Goal: Task Accomplishment & Management: Complete application form

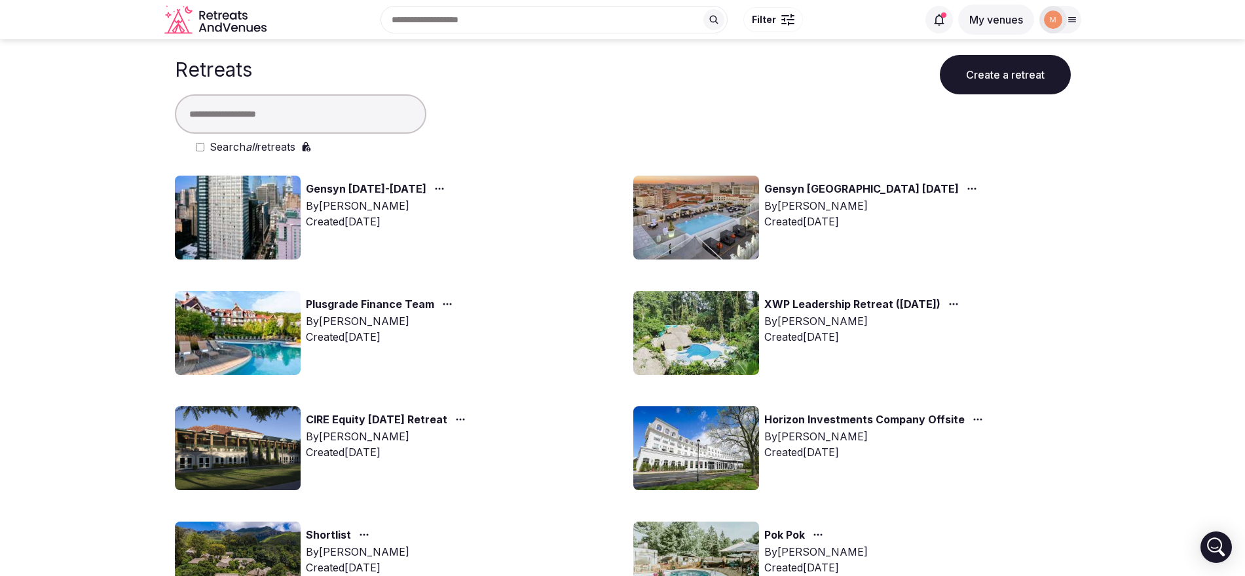
click at [413, 185] on link "Gensyn [DATE]-[DATE]" at bounding box center [366, 189] width 121 height 17
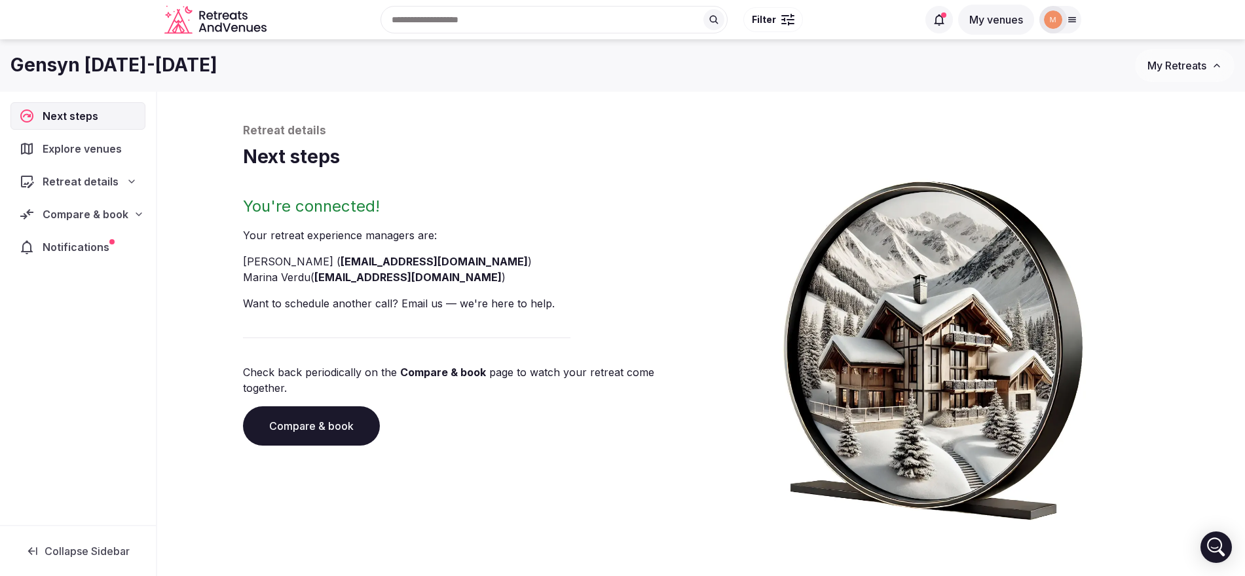
click at [106, 225] on div "Compare & book" at bounding box center [77, 214] width 135 height 28
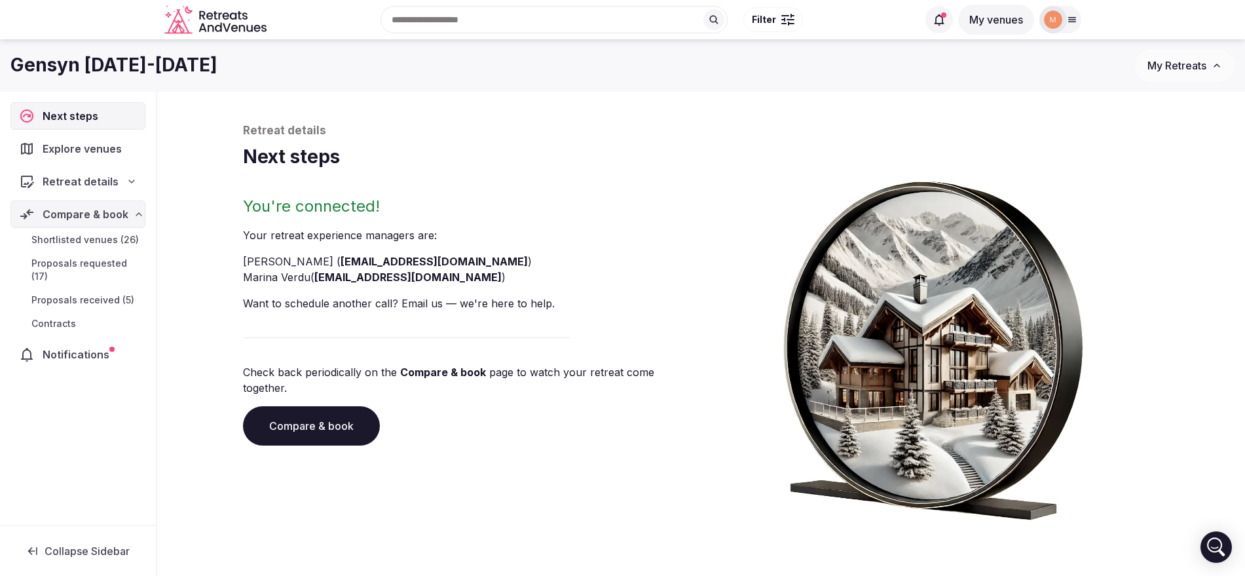
click at [108, 293] on span "Proposals received (5)" at bounding box center [82, 299] width 103 height 13
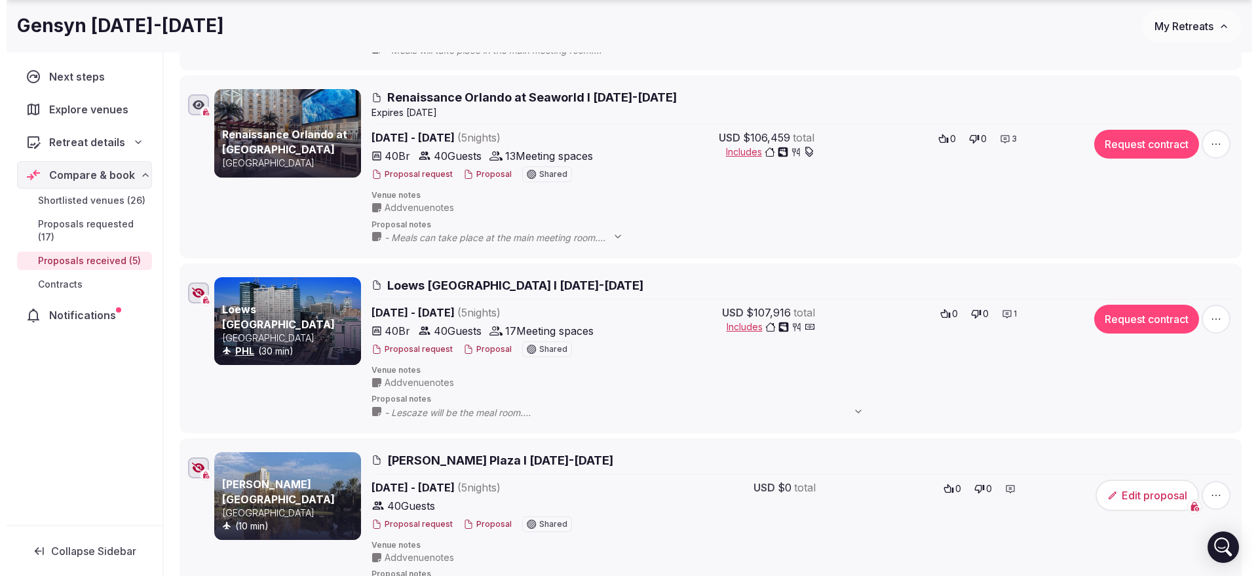
scroll to position [549, 0]
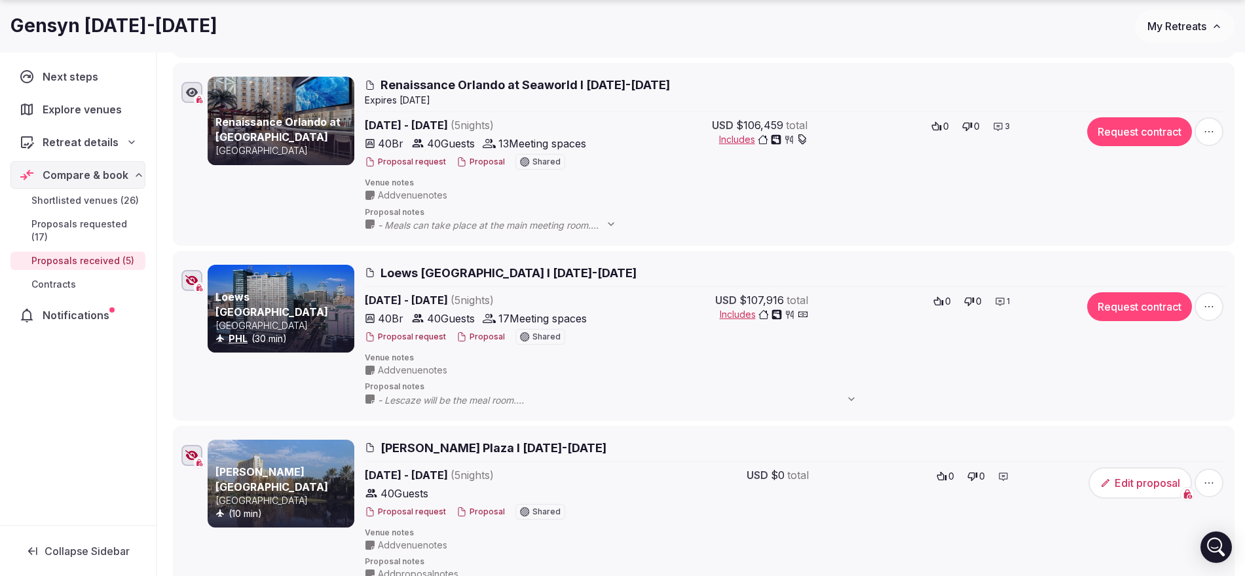
click at [474, 333] on button "Proposal" at bounding box center [481, 336] width 48 height 11
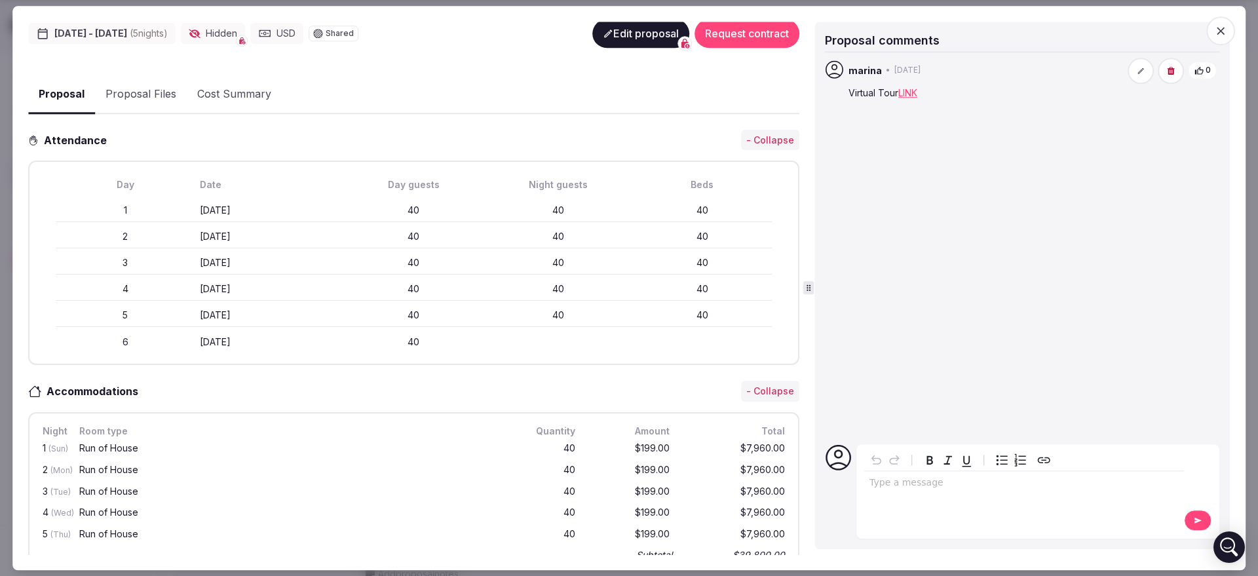
scroll to position [254, 0]
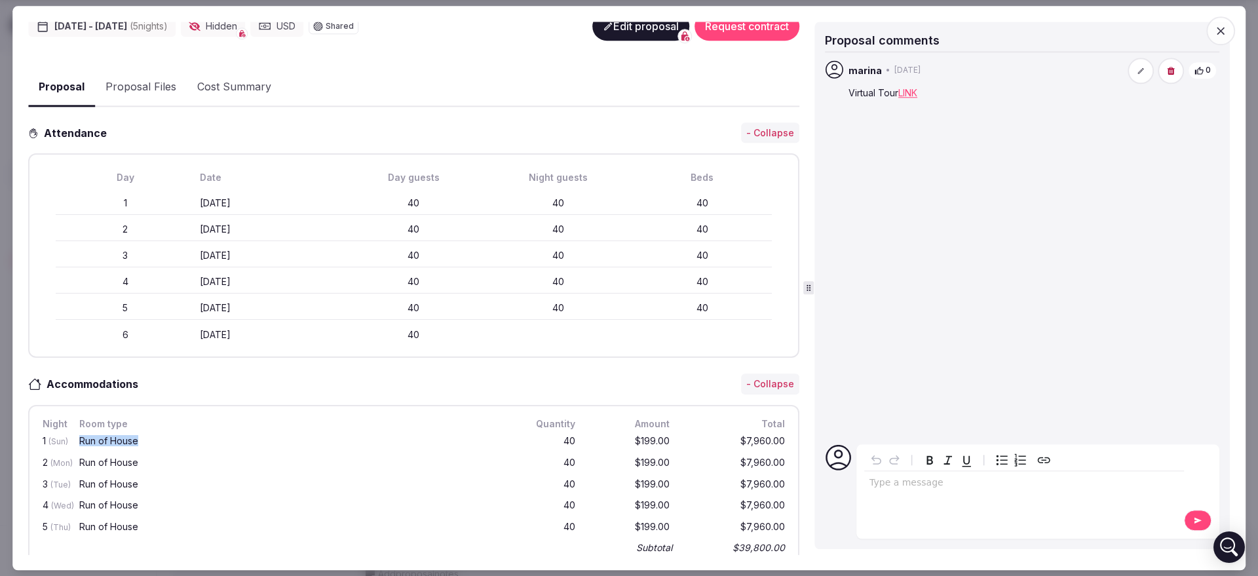
drag, startPoint x: 80, startPoint y: 434, endPoint x: 143, endPoint y: 434, distance: 62.9
click at [143, 436] on div "Run of House" at bounding box center [290, 440] width 423 height 9
copy div "Run of House"
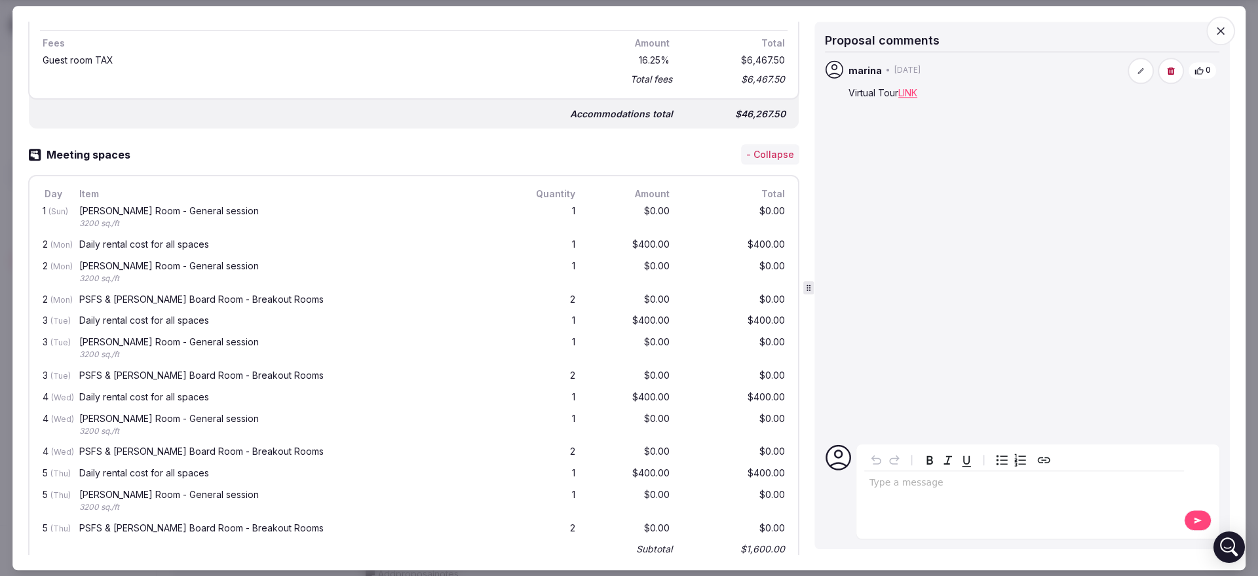
scroll to position [928, 0]
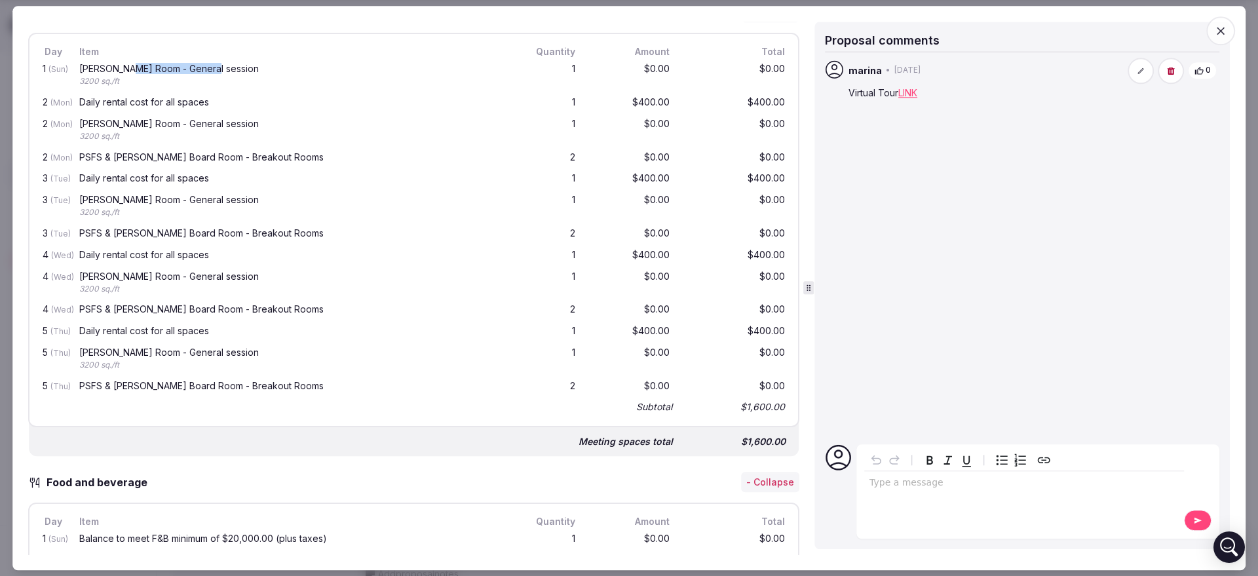
drag, startPoint x: 133, startPoint y: 65, endPoint x: 231, endPoint y: 71, distance: 98.5
click at [231, 71] on div "Howe Room - General session 3200 sq./ft" at bounding box center [291, 76] width 428 height 28
copy div "- General session"
drag, startPoint x: 81, startPoint y: 155, endPoint x: 334, endPoint y: 158, distance: 253.5
click at [334, 158] on div "PSFS & Roberts Board Room - Breakout Rooms" at bounding box center [290, 157] width 423 height 9
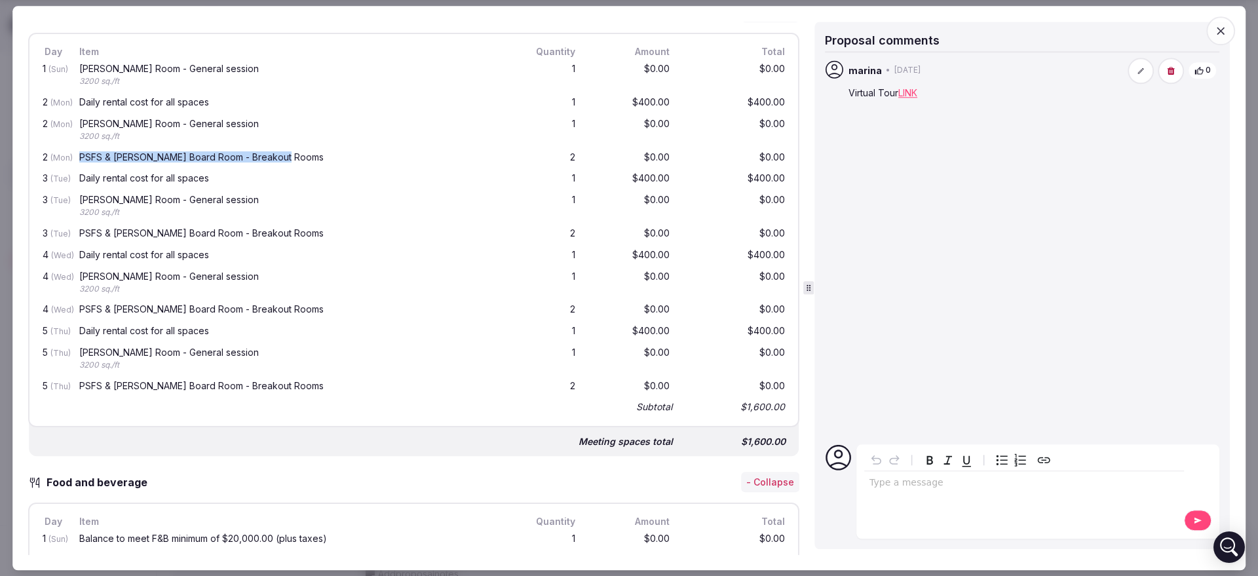
copy div "PSFS & Roberts Board Room - Breakout Rooms"
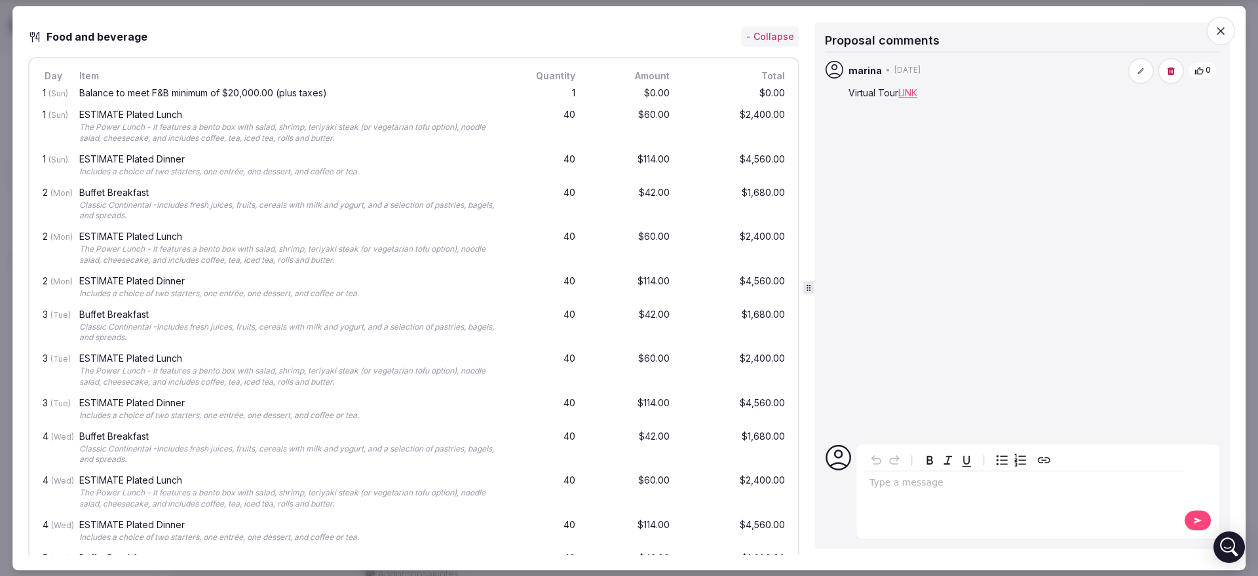
scroll to position [1381, 0]
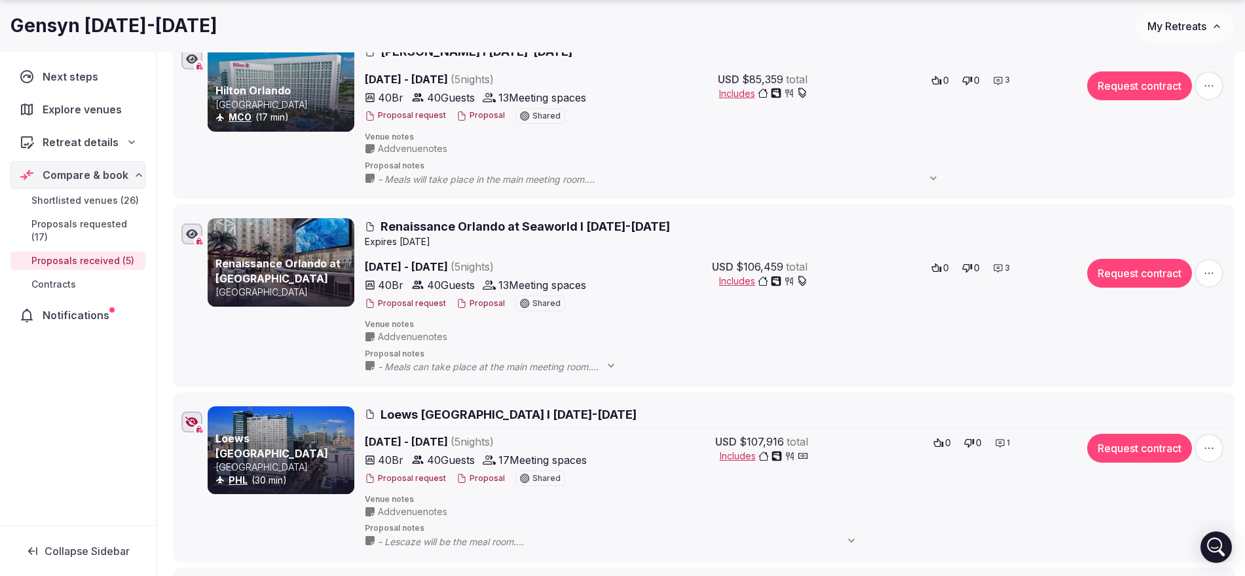
scroll to position [756, 0]
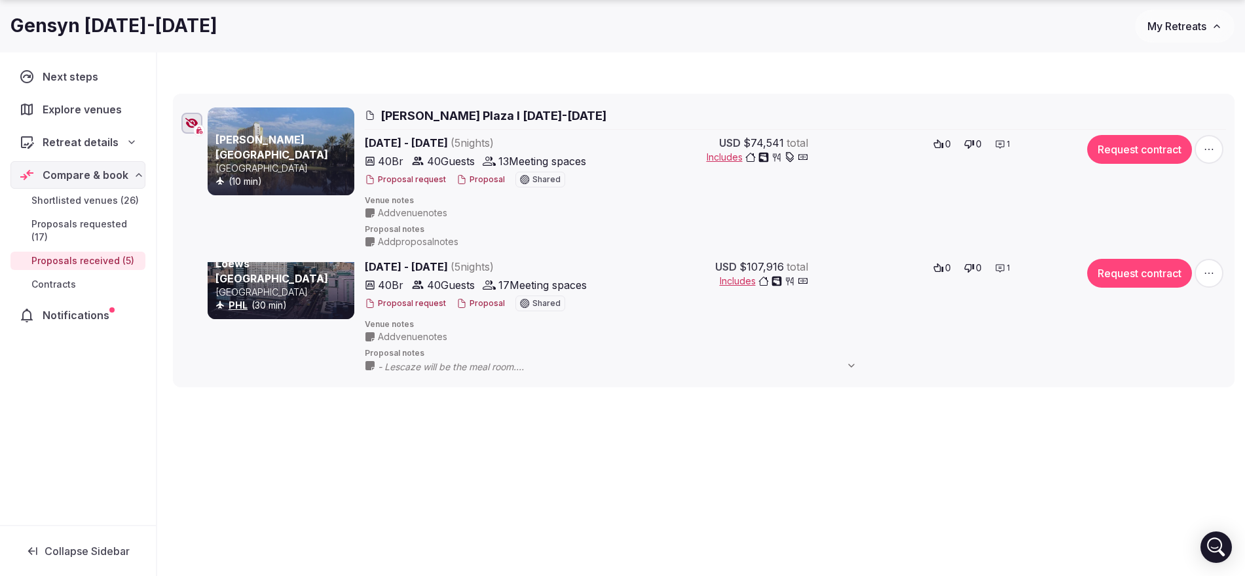
drag, startPoint x: 166, startPoint y: 233, endPoint x: 156, endPoint y: 109, distance: 124.3
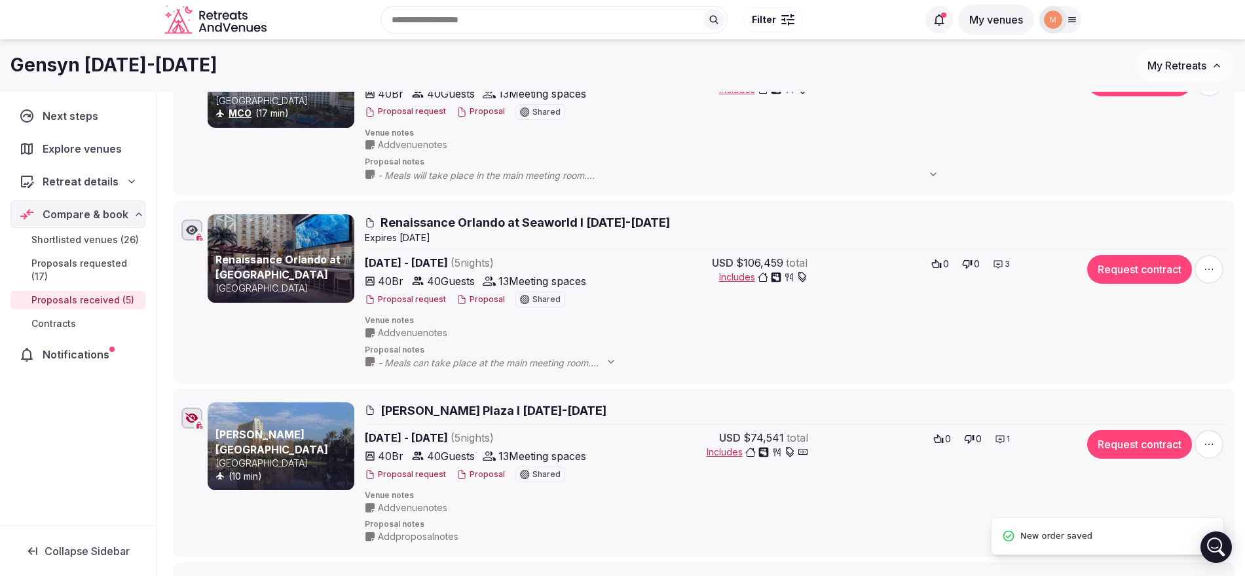
scroll to position [407, 0]
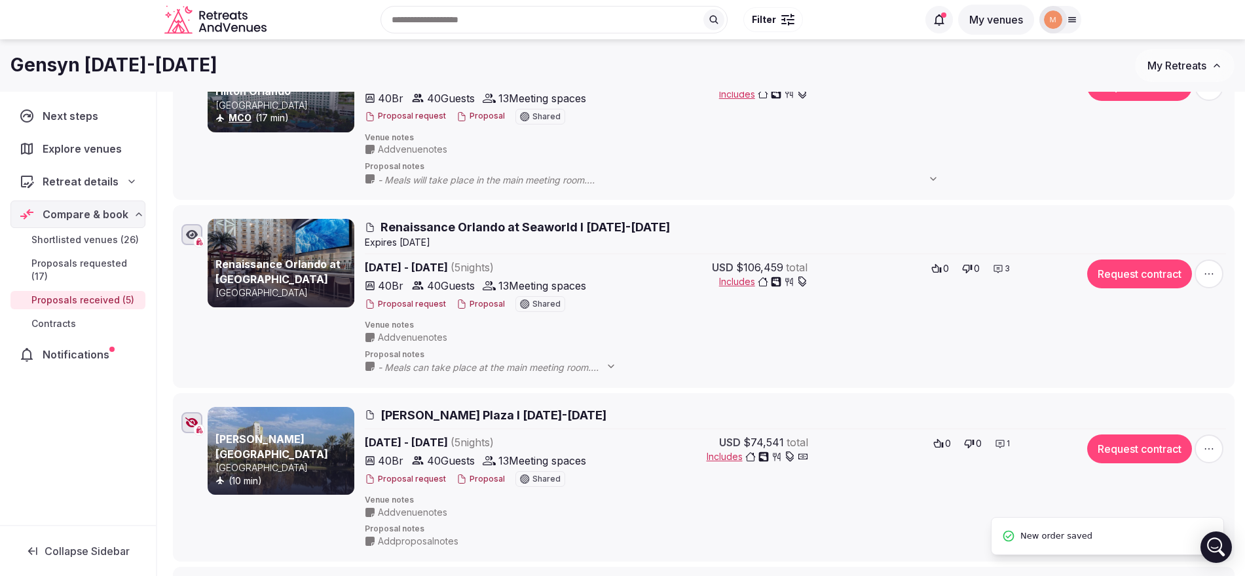
click at [161, 333] on div "Shortlisted venues 26 Proposals requested 17 Proposals received 5 Contracts 0 P…" at bounding box center [701, 279] width 1088 height 1188
click at [184, 355] on div "Renaissance Orlando at Seaworld United States Renaissance Orlando at Seaworld I…" at bounding box center [704, 296] width 1050 height 160
click at [153, 398] on div "Next steps Explore venues Retreat details Compare & book Shortlisted venues (26…" at bounding box center [78, 308] width 156 height 433
click at [102, 404] on div "Next steps Explore venues Retreat details Compare & book Shortlisted venues (26…" at bounding box center [78, 308] width 156 height 433
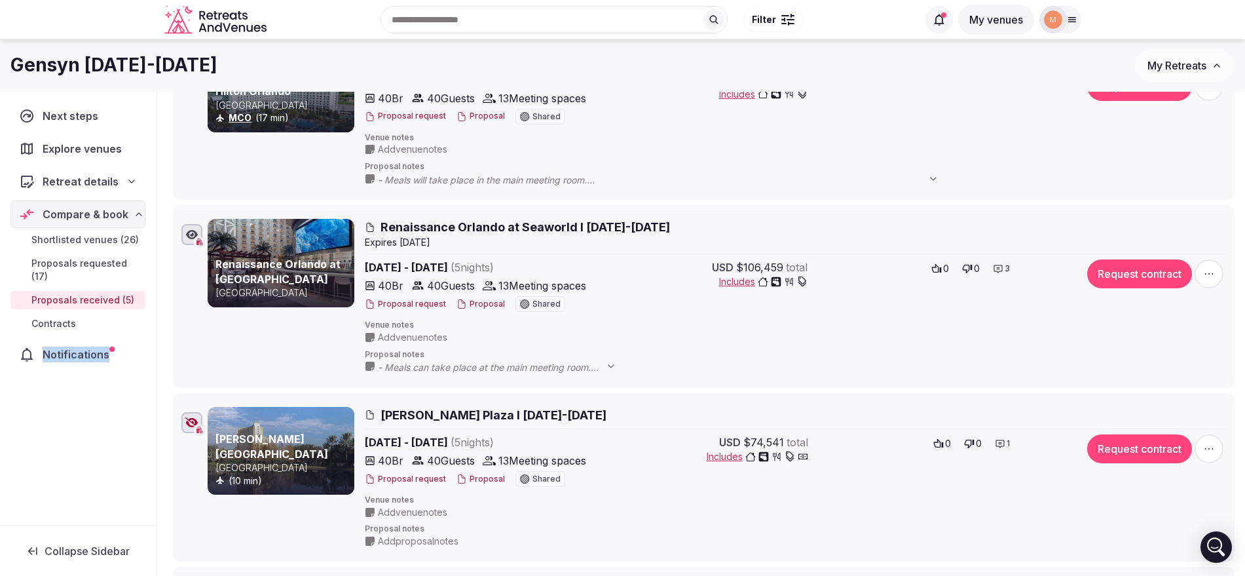
click at [102, 404] on div "Next steps Explore venues Retreat details Compare & book Shortlisted venues (26…" at bounding box center [78, 308] width 156 height 433
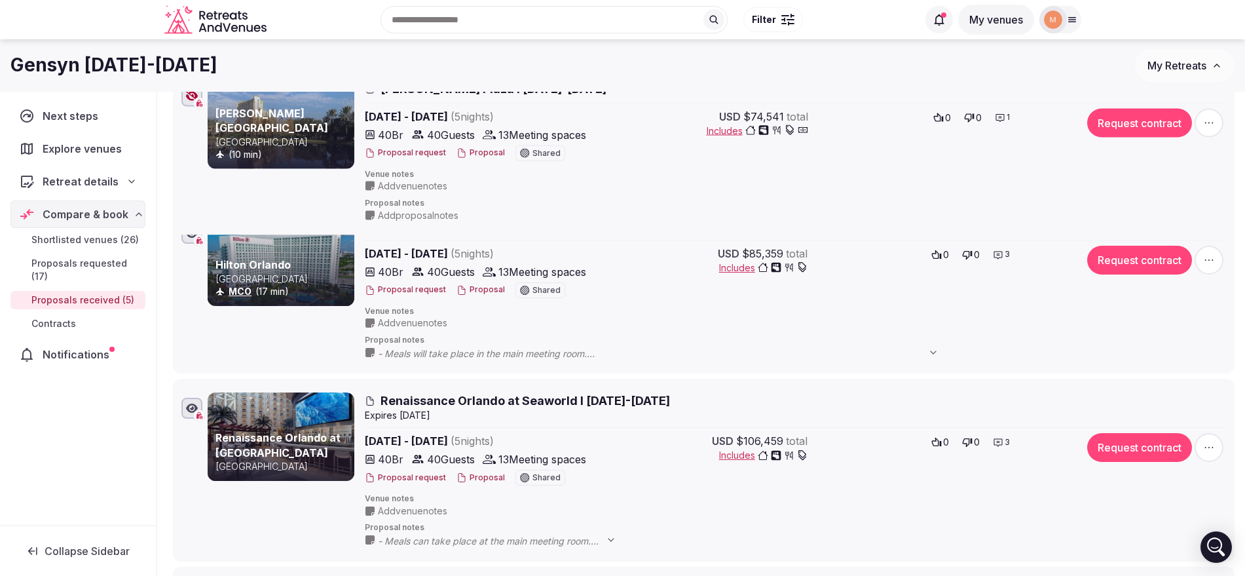
drag, startPoint x: 170, startPoint y: 402, endPoint x: 198, endPoint y: 73, distance: 330.0
click at [198, 73] on div "Gensyn November 9-14, 2025 My Retreats Next steps Explore venues Retreat detail…" at bounding box center [622, 252] width 1245 height 1240
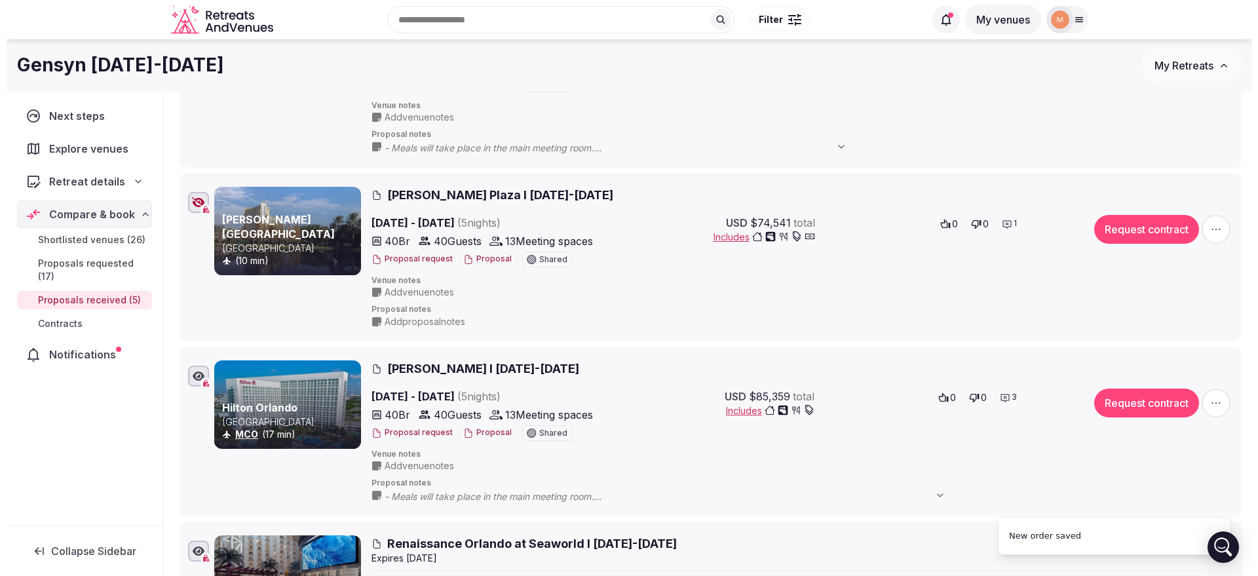
scroll to position [208, 0]
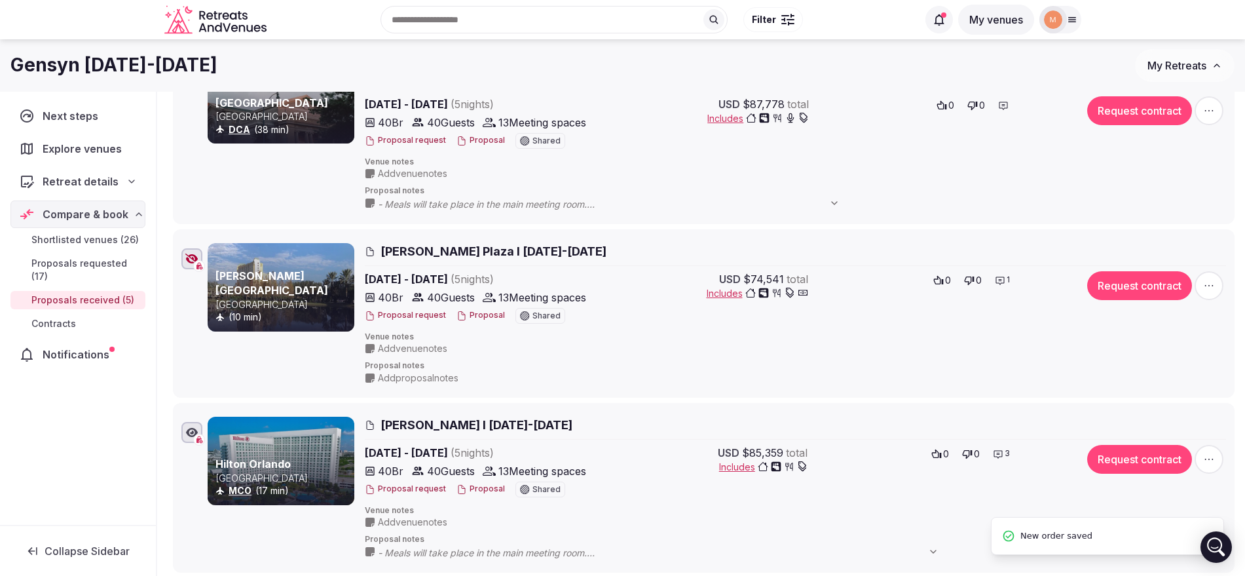
click at [161, 197] on div "Shortlisted venues 26 Proposals requested 17 Proposals received 5 Contracts 0 P…" at bounding box center [701, 478] width 1088 height 1188
click at [487, 316] on button "Proposal" at bounding box center [481, 315] width 48 height 11
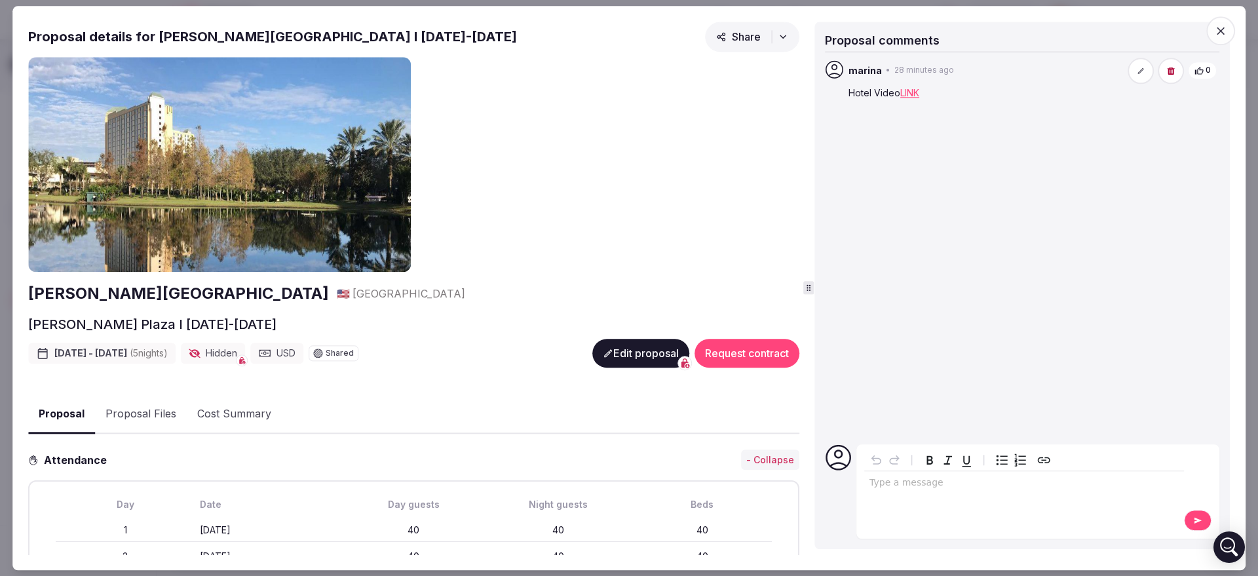
click at [640, 348] on button "Edit proposal" at bounding box center [640, 353] width 97 height 29
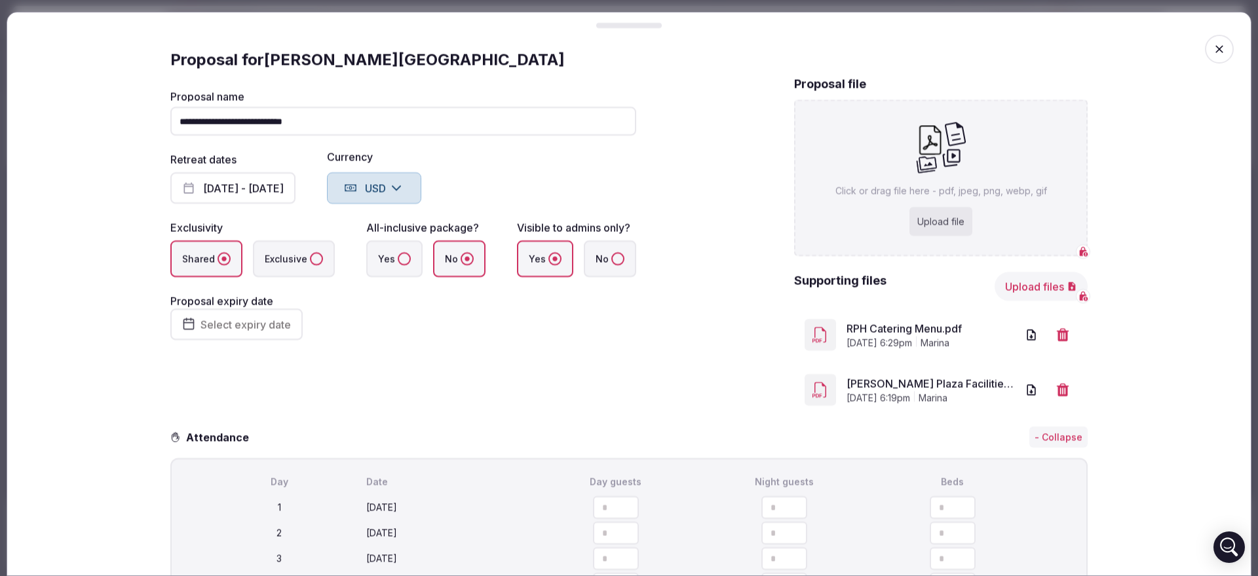
click at [1034, 287] on button "Upload files" at bounding box center [1040, 286] width 93 height 29
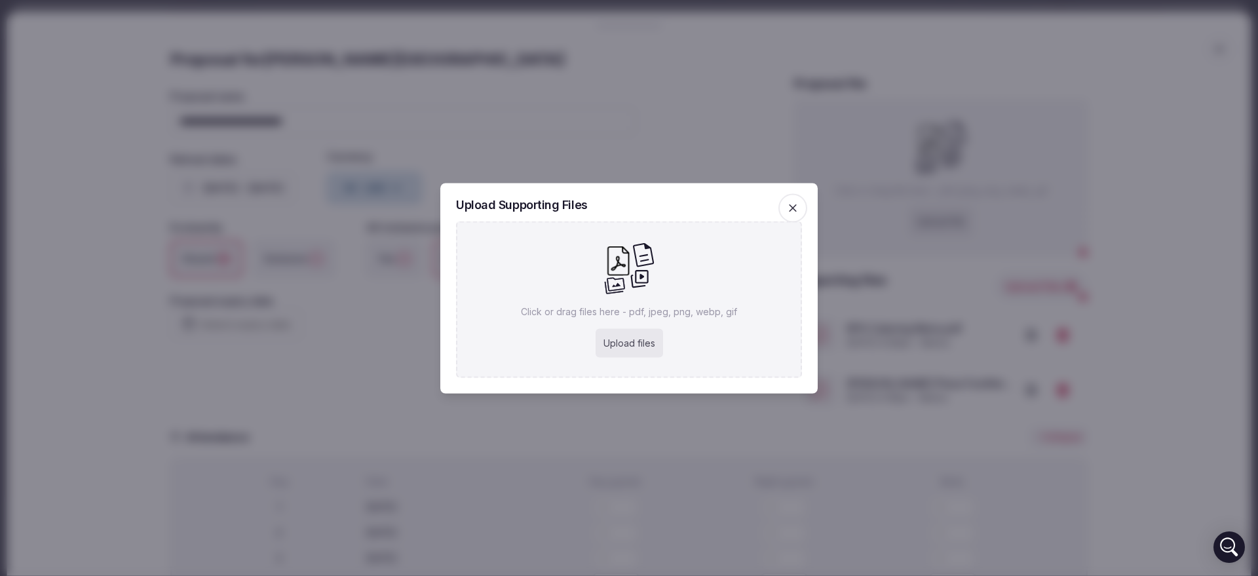
click at [637, 339] on div "Upload files" at bounding box center [628, 342] width 67 height 29
type input "**********"
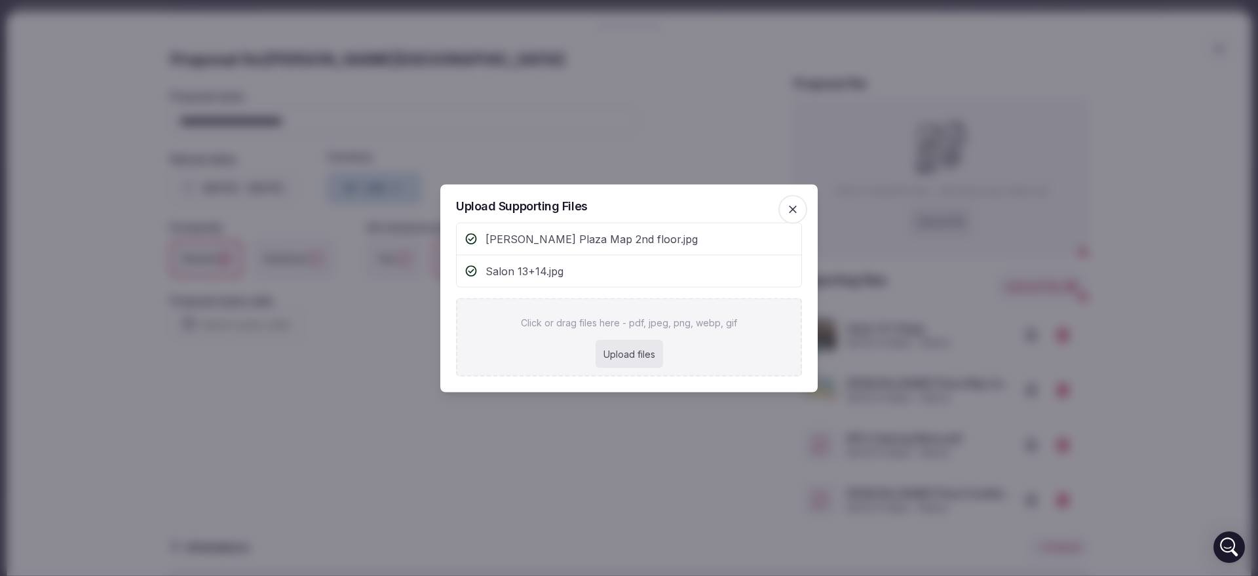
click at [602, 100] on div at bounding box center [629, 288] width 1258 height 576
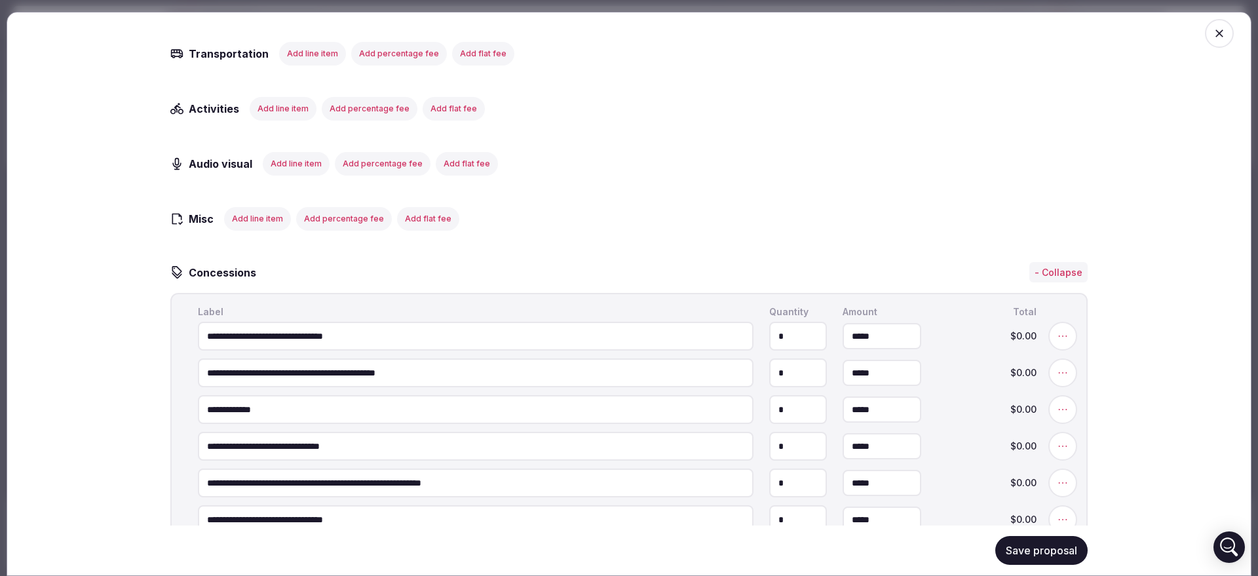
scroll to position [2451, 0]
click at [305, 174] on button "Add line item" at bounding box center [296, 163] width 67 height 24
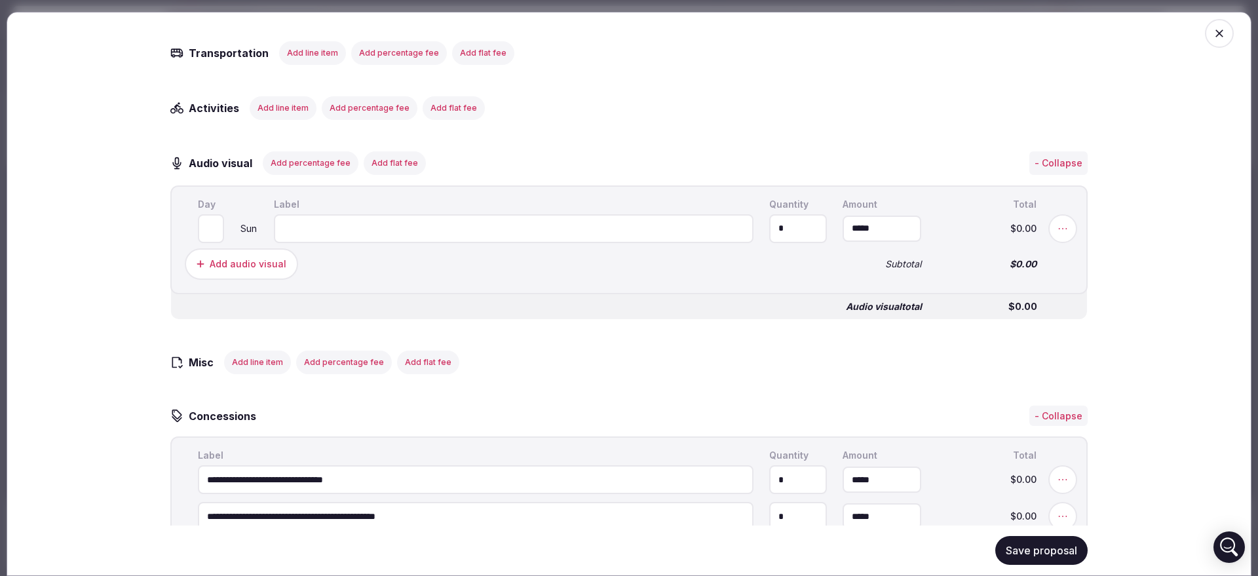
click at [354, 242] on input at bounding box center [514, 228] width 480 height 29
paste input "**********"
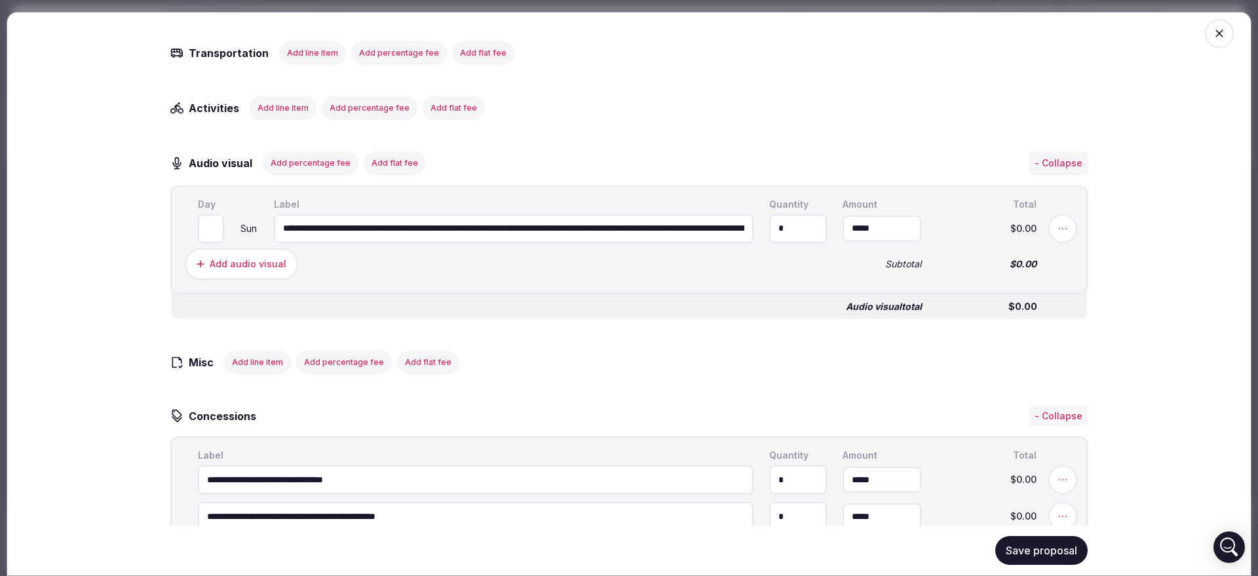
scroll to position [0, 185]
type input "**********"
drag, startPoint x: 786, startPoint y: 271, endPoint x: 749, endPoint y: 269, distance: 36.8
click at [769, 242] on input "*" at bounding box center [798, 228] width 58 height 29
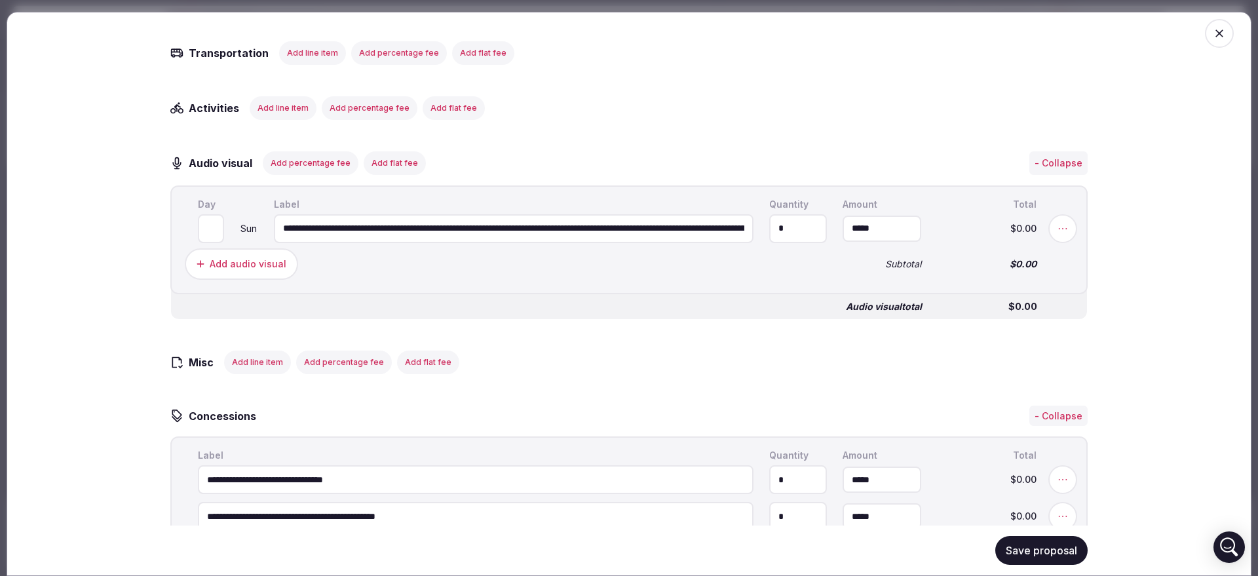
type input "*"
click at [497, 242] on input "**********" at bounding box center [514, 228] width 480 height 29
click at [558, 242] on input "**********" at bounding box center [514, 228] width 480 height 29
type input "*"
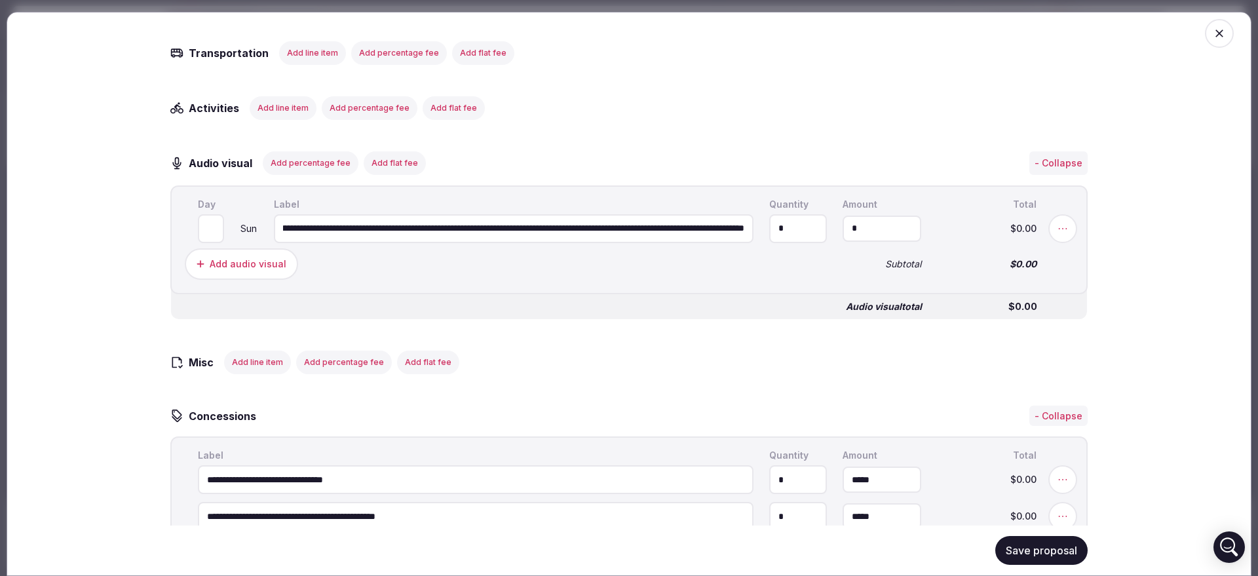
scroll to position [0, 0]
click at [850, 241] on input "*" at bounding box center [881, 228] width 79 height 26
type input "*********"
click at [690, 242] on input "**********" at bounding box center [514, 228] width 480 height 29
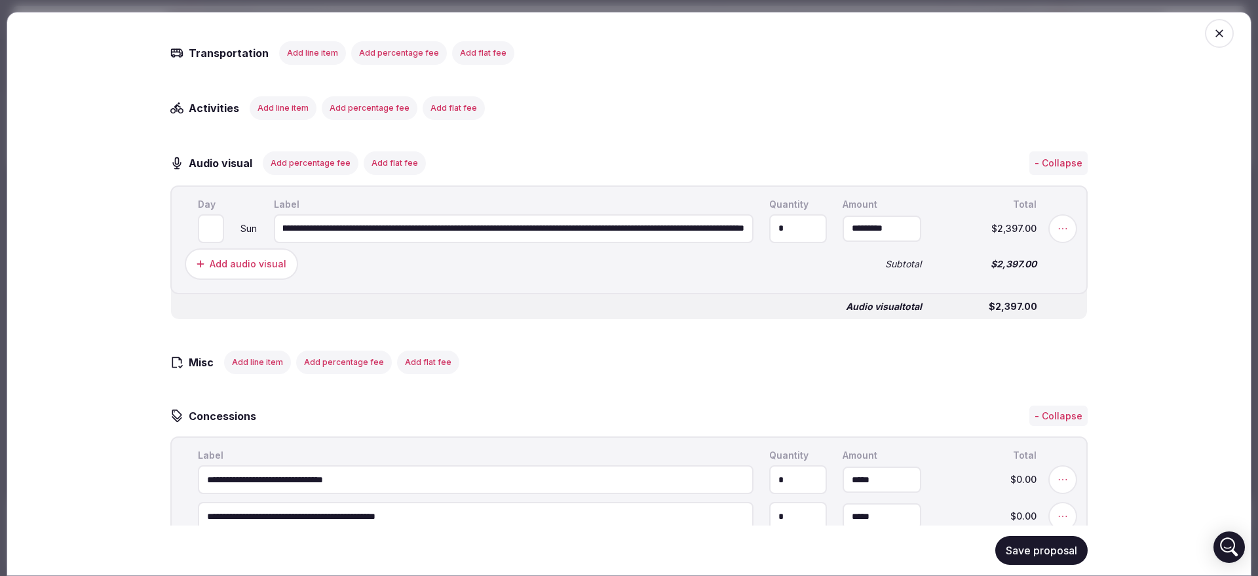
drag, startPoint x: 609, startPoint y: 269, endPoint x: 770, endPoint y: 266, distance: 161.8
click at [753, 242] on input "**********" at bounding box center [514, 228] width 480 height 29
type input "**********"
click at [868, 241] on input "*********" at bounding box center [881, 228] width 79 height 26
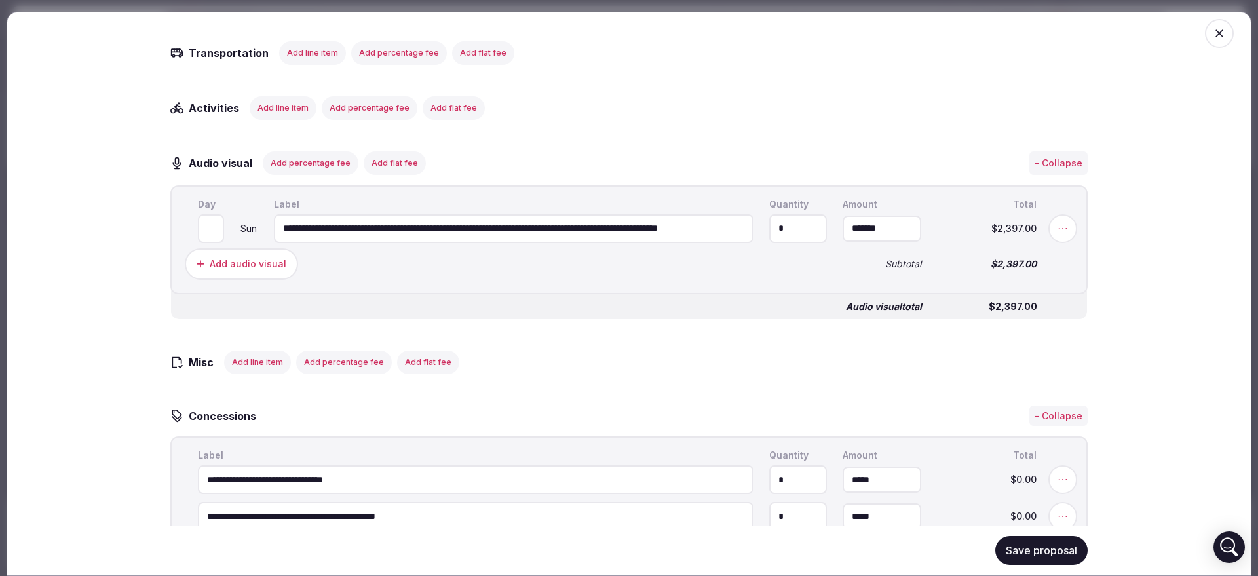
scroll to position [0, 0]
click at [868, 241] on input "*******" at bounding box center [881, 228] width 79 height 26
click at [1056, 235] on icon at bounding box center [1062, 227] width 13 height 13
type input "*********"
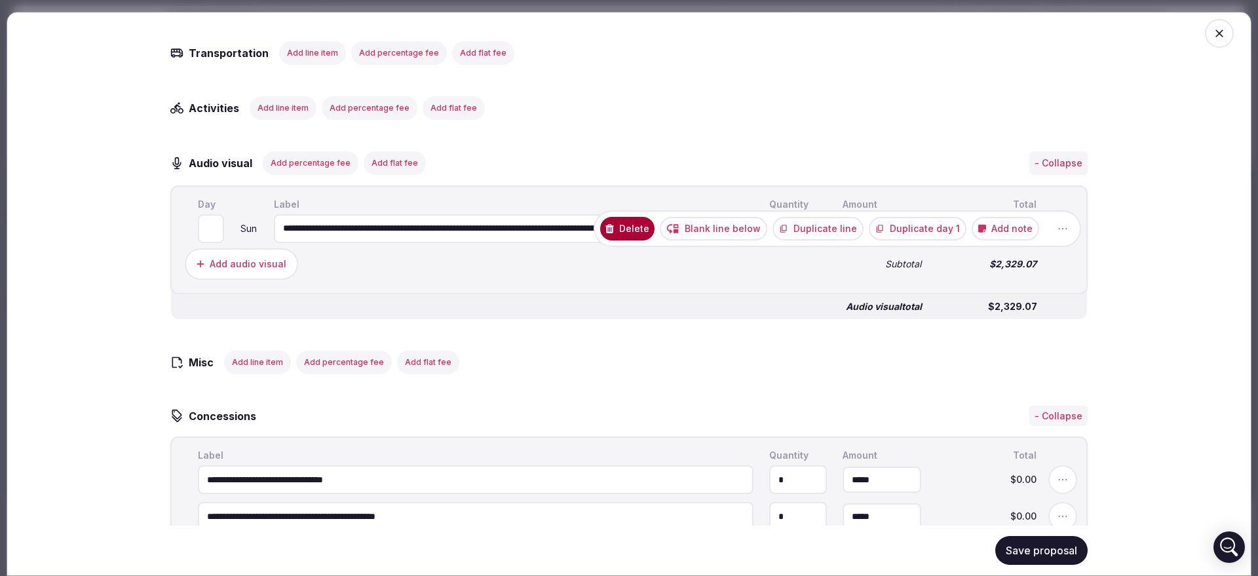
click at [1013, 240] on button "Add note" at bounding box center [1004, 228] width 67 height 24
drag, startPoint x: 984, startPoint y: 176, endPoint x: 879, endPoint y: 179, distance: 104.9
click at [879, 179] on div "**********" at bounding box center [971, 198] width 189 height 97
click at [971, 176] on textarea "**********" at bounding box center [971, 179] width 166 height 37
type textarea "**********"
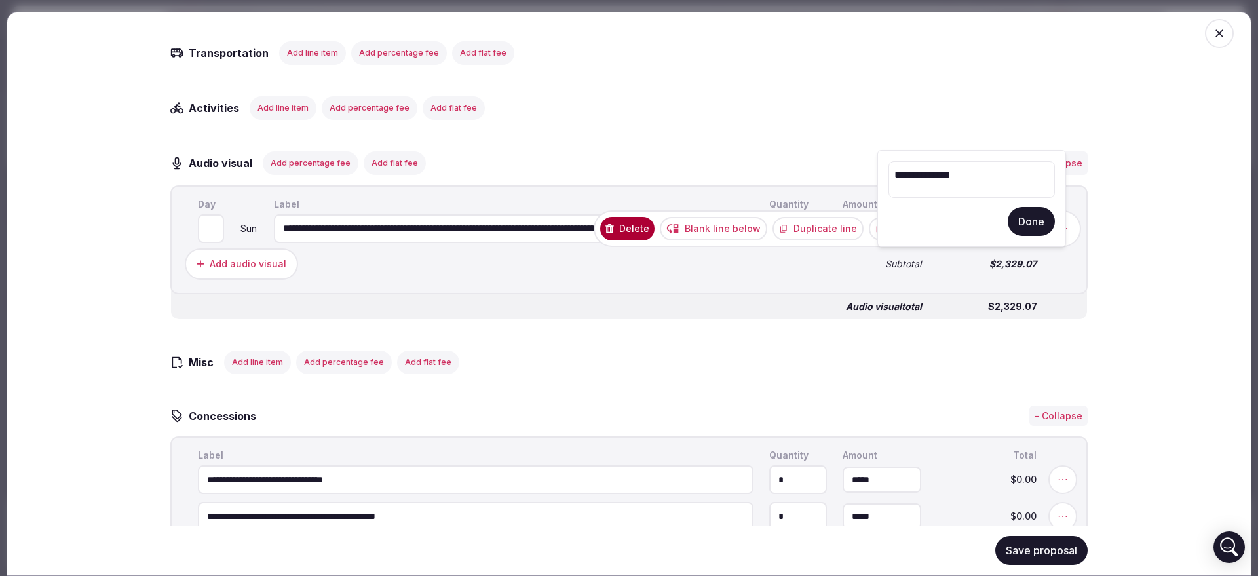
click at [1023, 217] on button "Done" at bounding box center [1031, 221] width 47 height 29
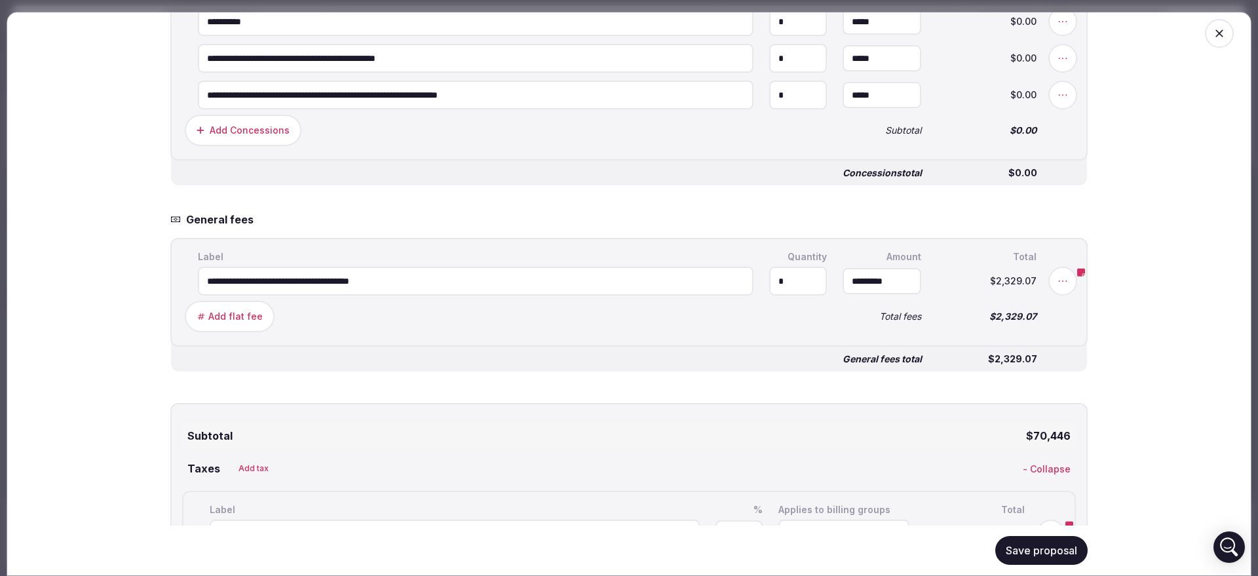
scroll to position [3303, 0]
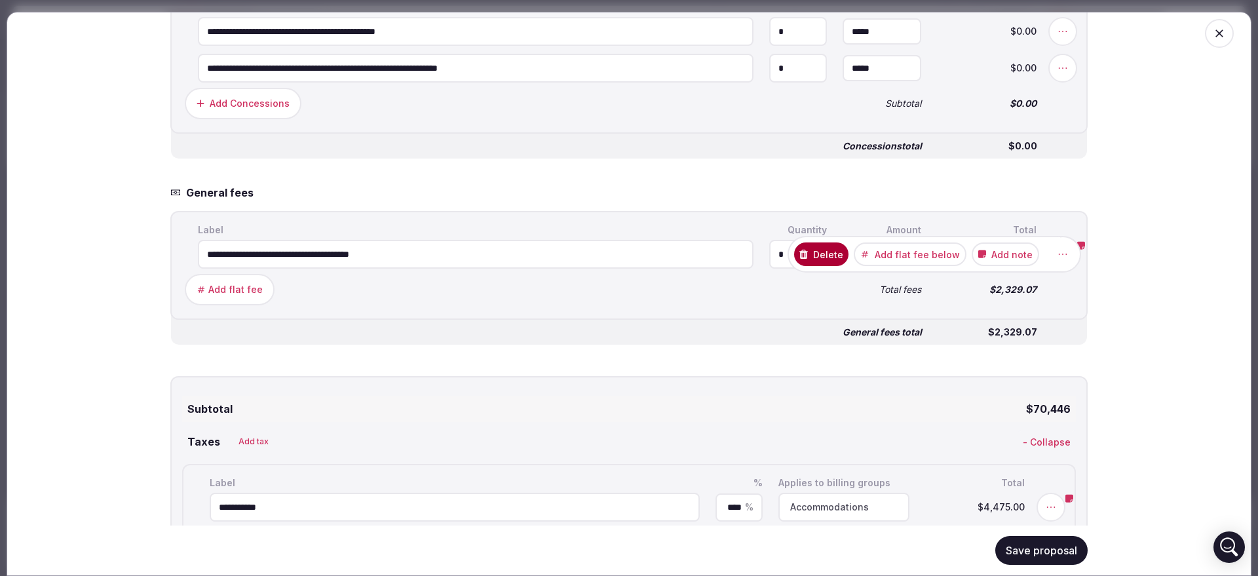
click at [814, 266] on button "Delete" at bounding box center [821, 254] width 54 height 24
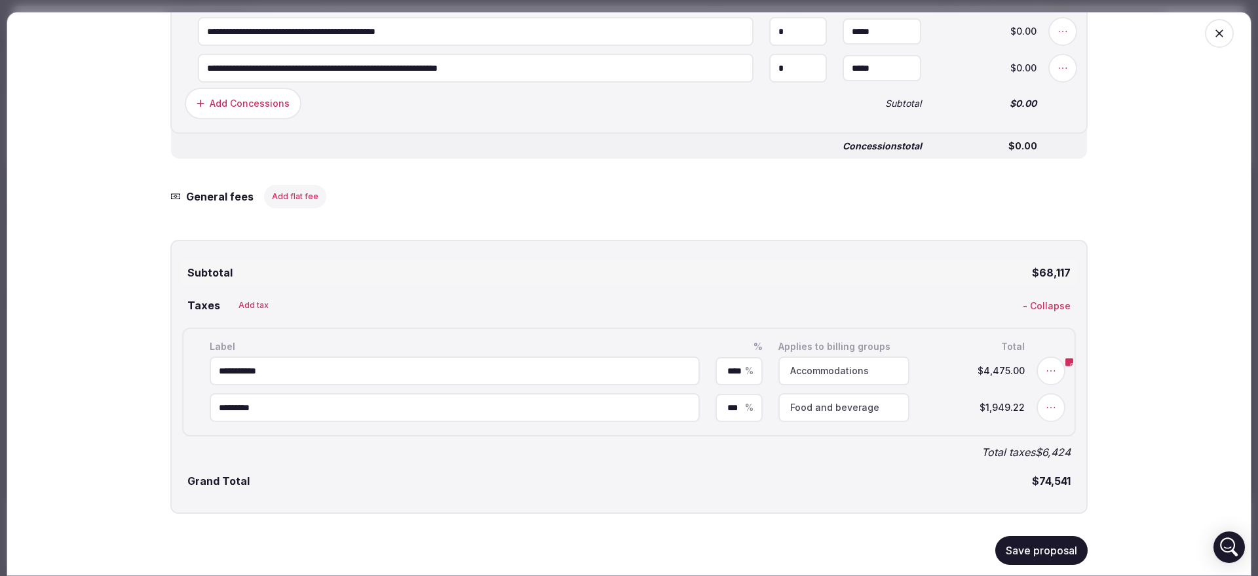
click at [1034, 552] on button "Save proposal" at bounding box center [1041, 550] width 92 height 29
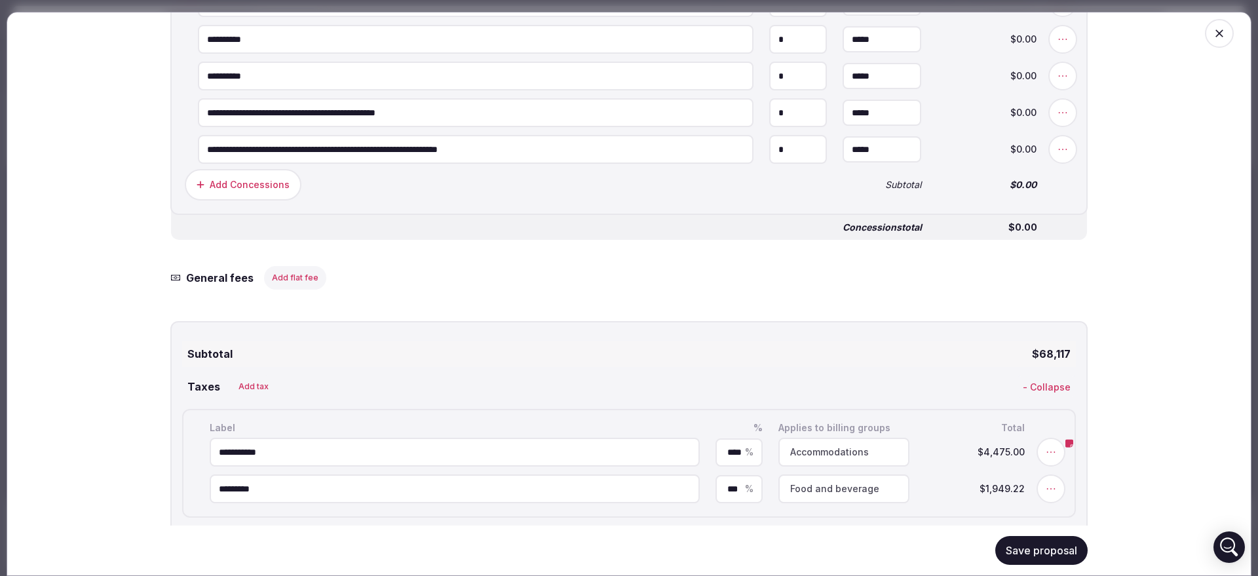
scroll to position [3202, 0]
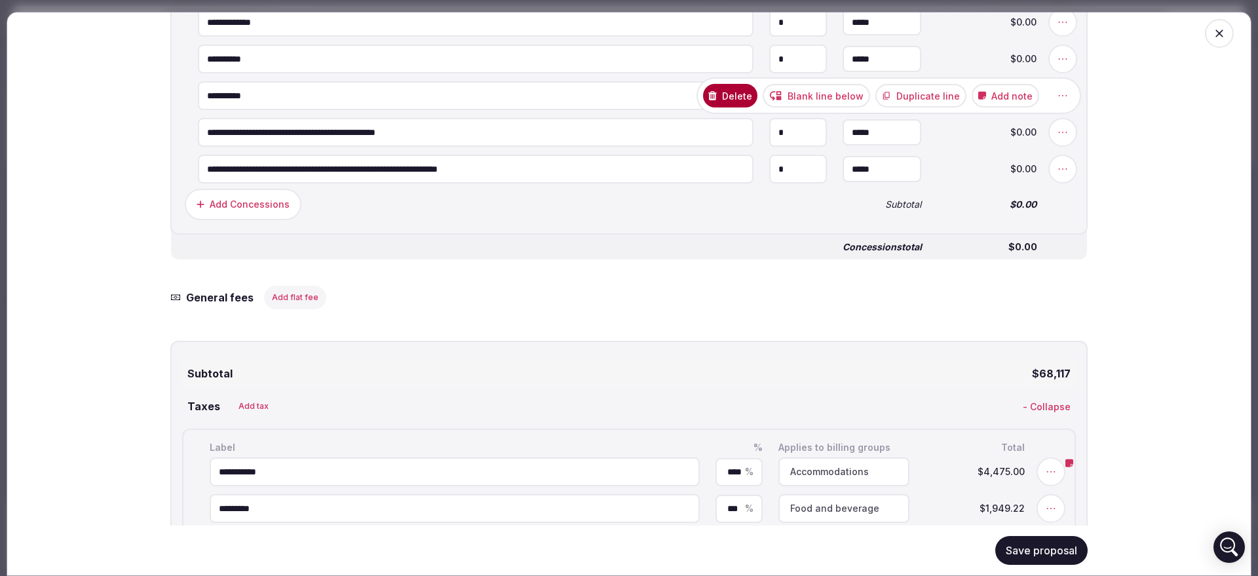
click at [748, 107] on button "Delete" at bounding box center [730, 96] width 54 height 24
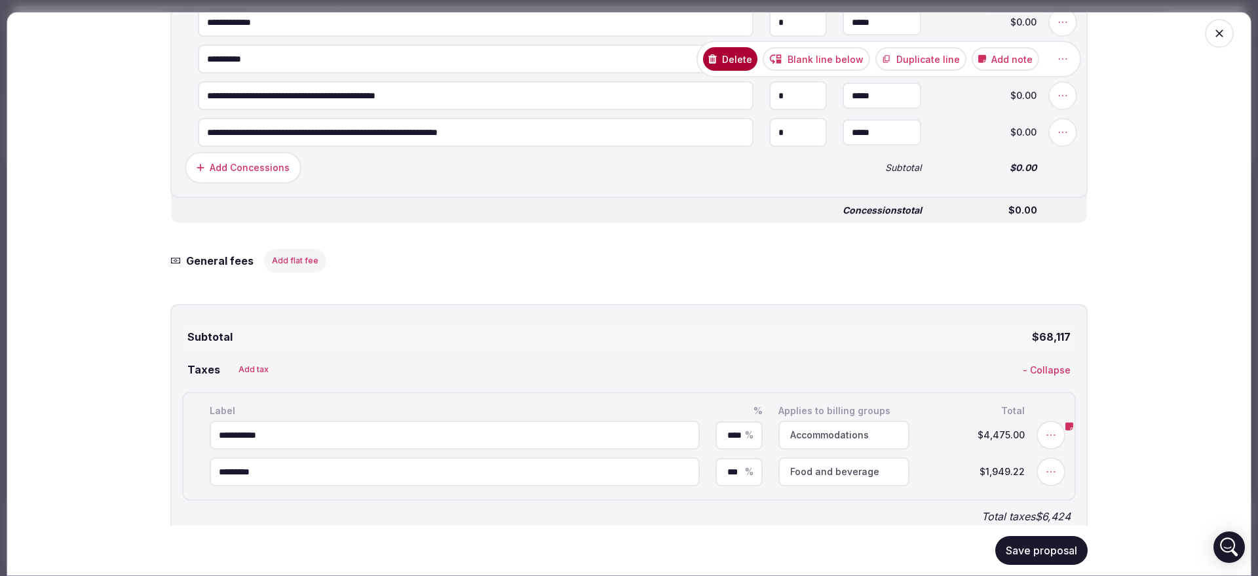
click at [742, 71] on button "Delete" at bounding box center [730, 59] width 54 height 24
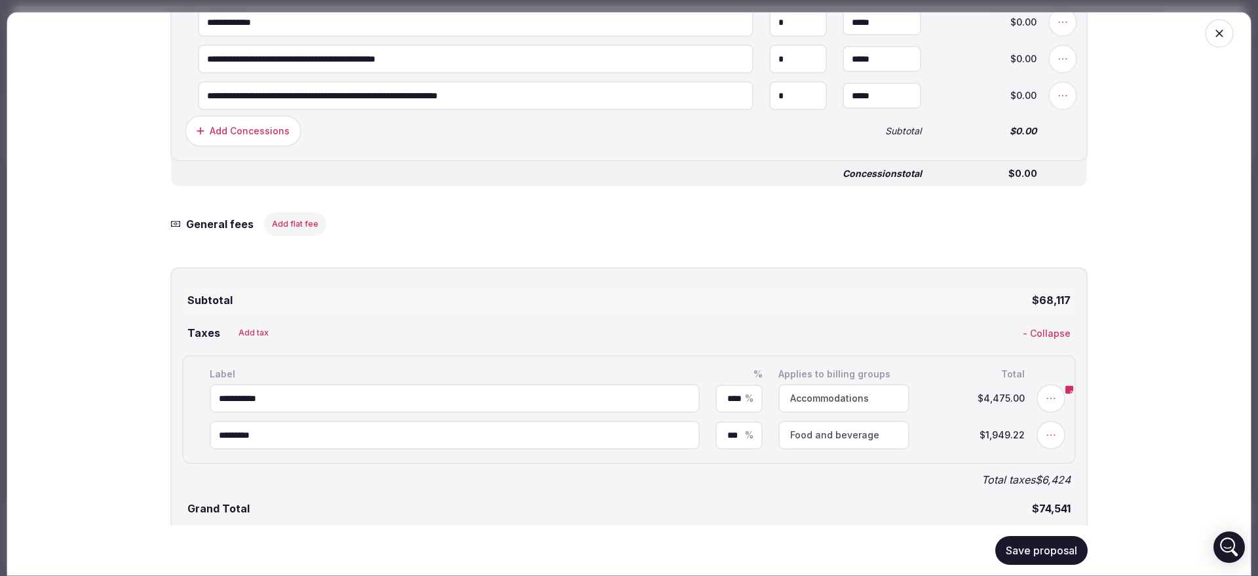
click at [1010, 552] on button "Save proposal" at bounding box center [1041, 550] width 92 height 29
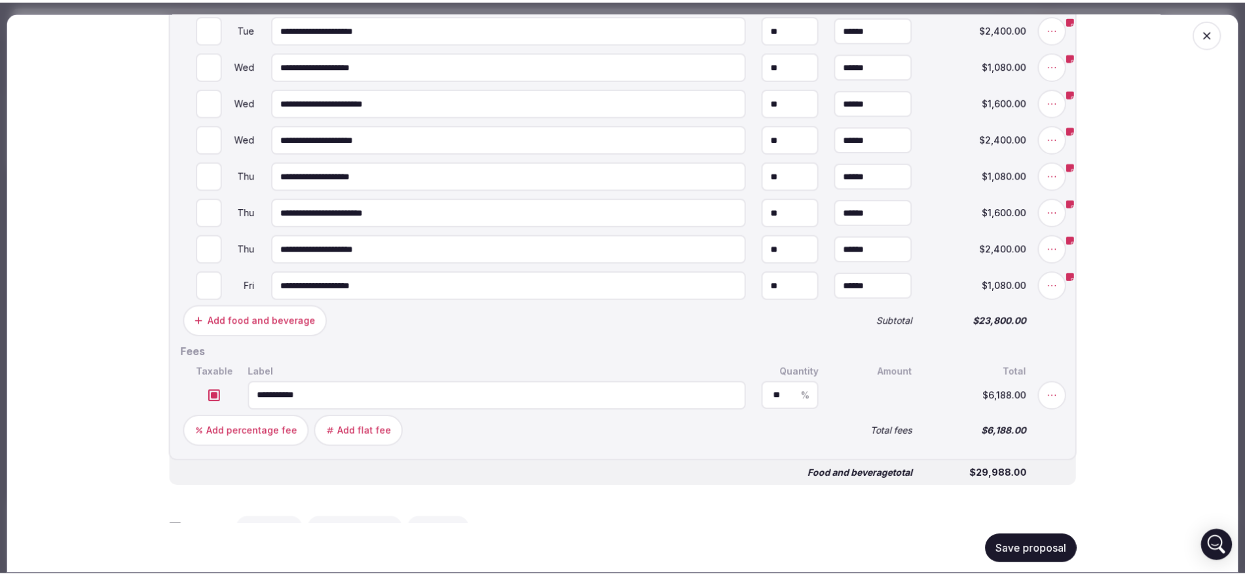
scroll to position [1918, 0]
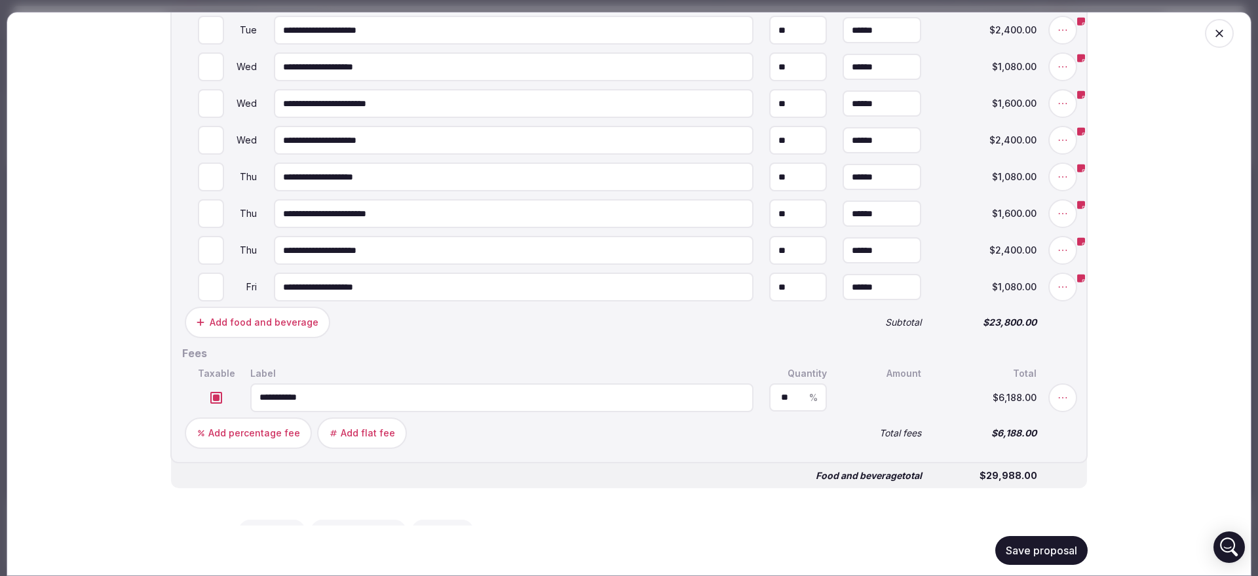
drag, startPoint x: 339, startPoint y: 248, endPoint x: 324, endPoint y: 248, distance: 15.7
click at [324, 228] on input "**********" at bounding box center [514, 213] width 480 height 29
click at [1050, 556] on button "Save proposal" at bounding box center [1041, 550] width 92 height 29
click at [1205, 24] on span "button" at bounding box center [1219, 33] width 29 height 29
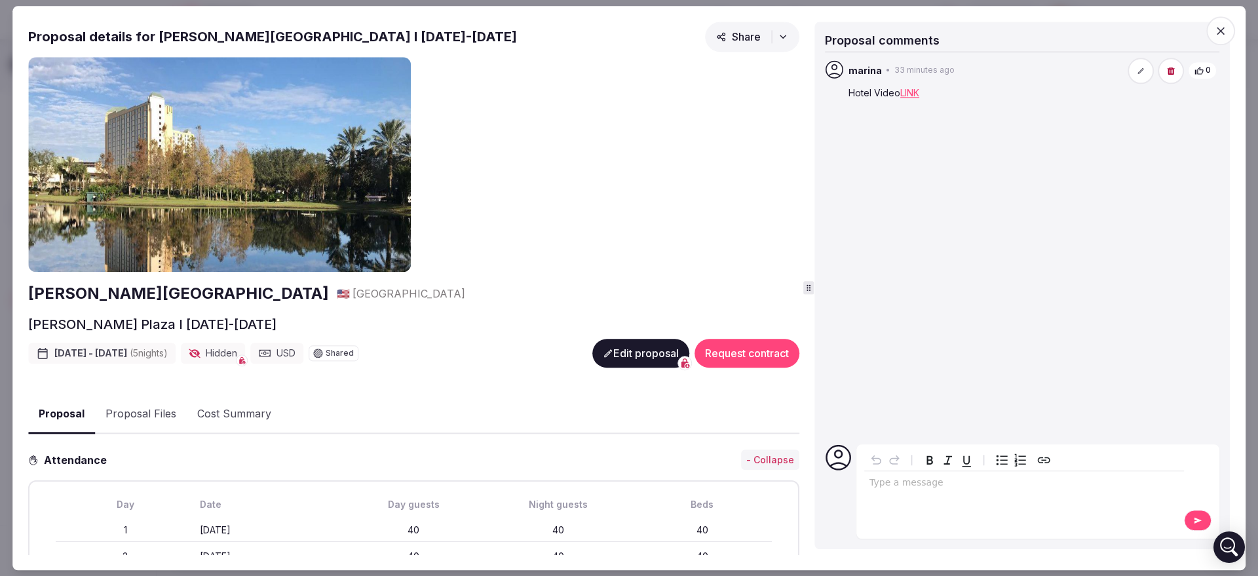
click at [1209, 29] on span "button" at bounding box center [1220, 30] width 29 height 29
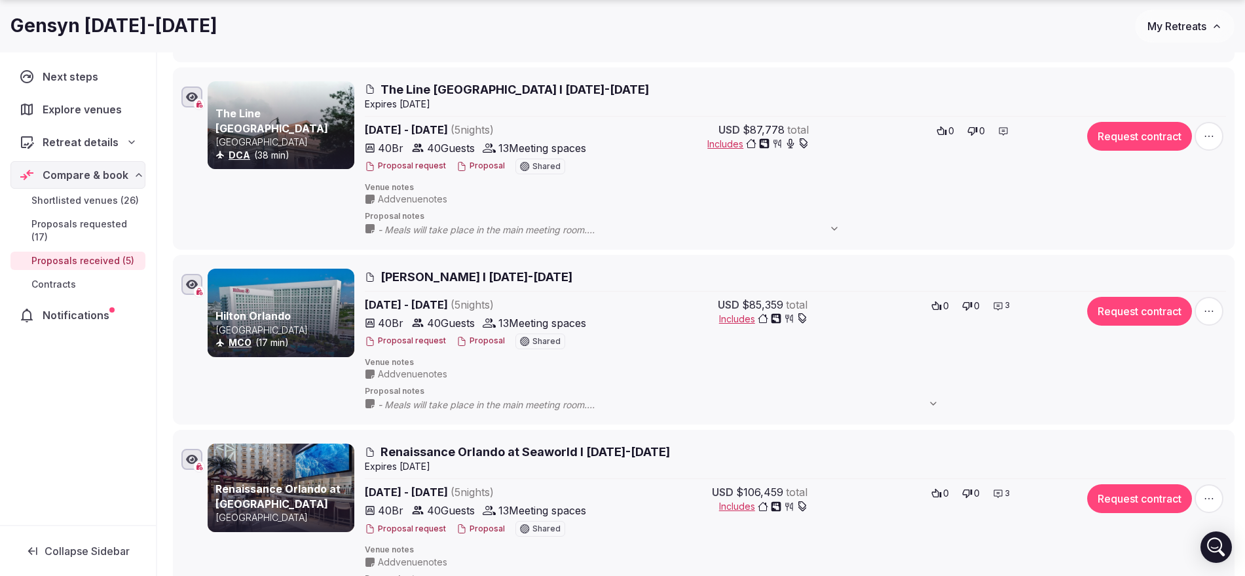
scroll to position [557, 0]
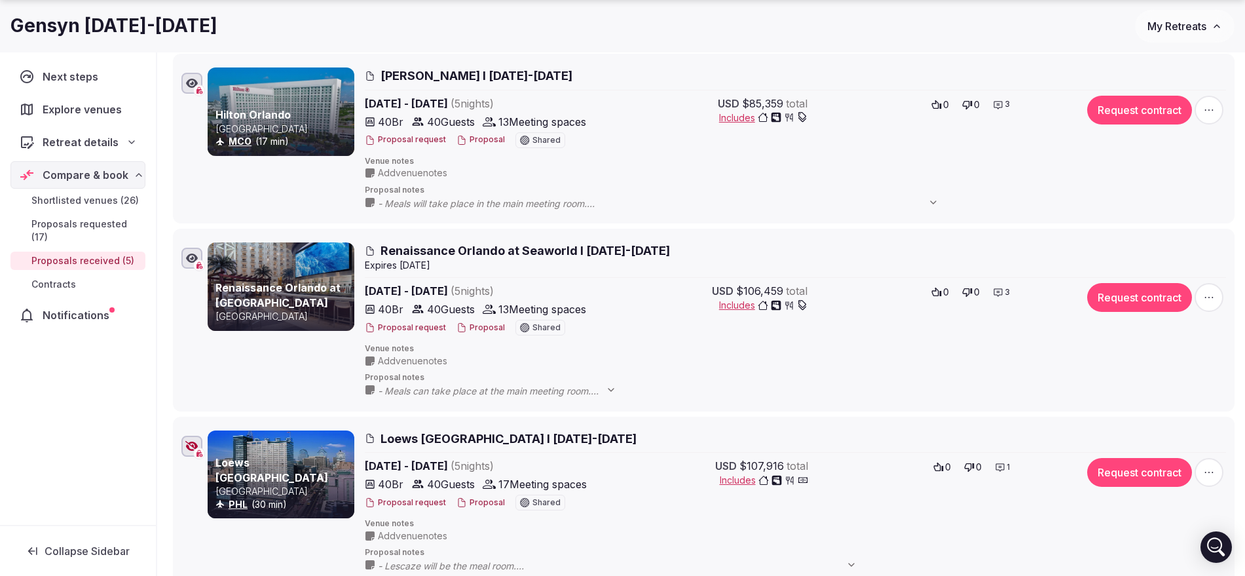
click at [1201, 26] on span "My Retreats" at bounding box center [1177, 26] width 59 height 13
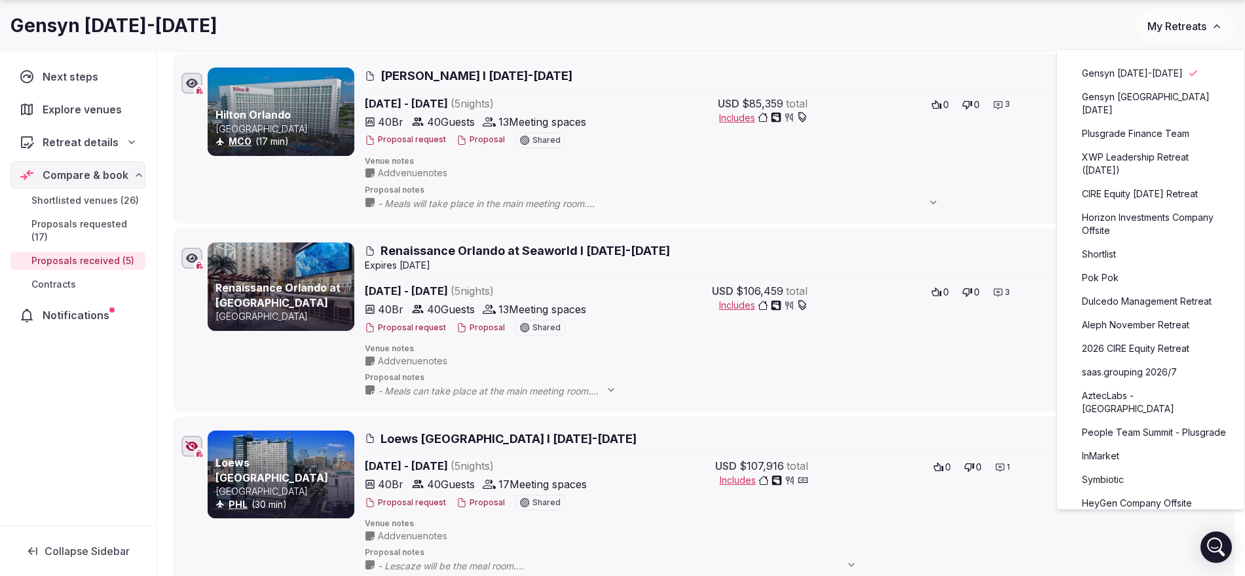
click at [1201, 26] on span "My Retreats" at bounding box center [1177, 26] width 59 height 13
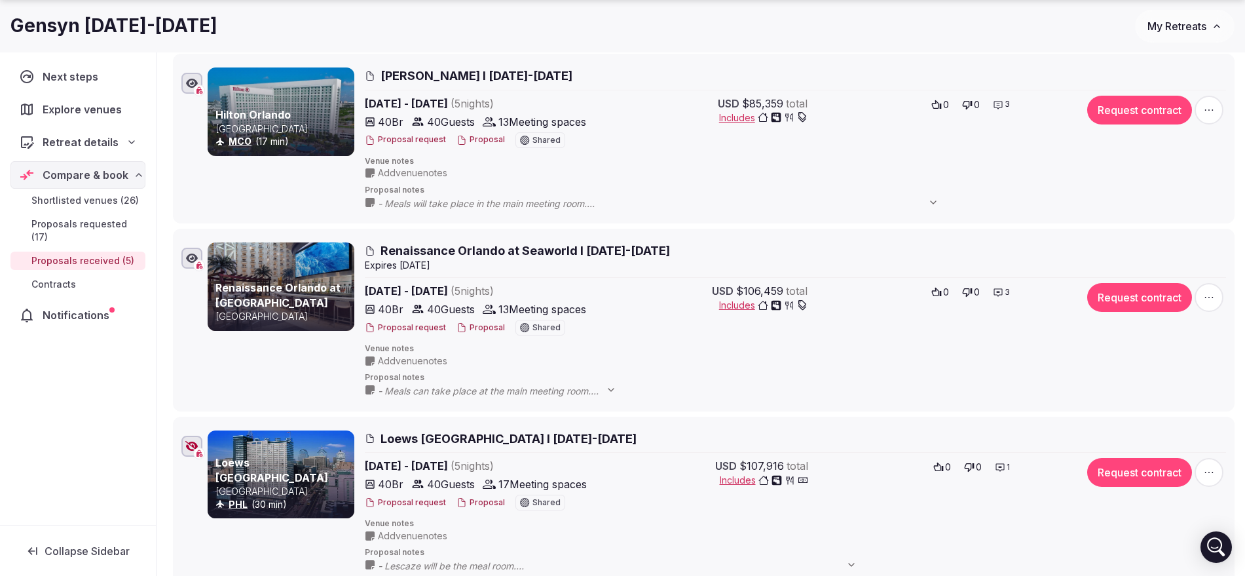
click at [1209, 31] on button "My Retreats" at bounding box center [1185, 26] width 100 height 33
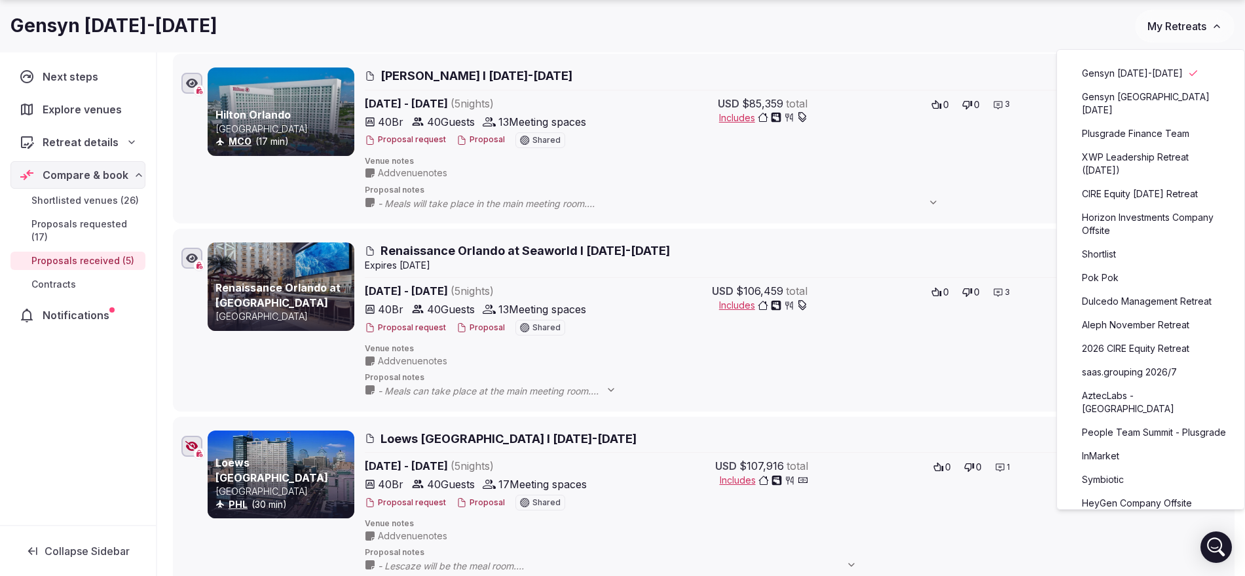
click at [1150, 204] on link "CIRE Equity February 2026 Retreat" at bounding box center [1150, 193] width 161 height 21
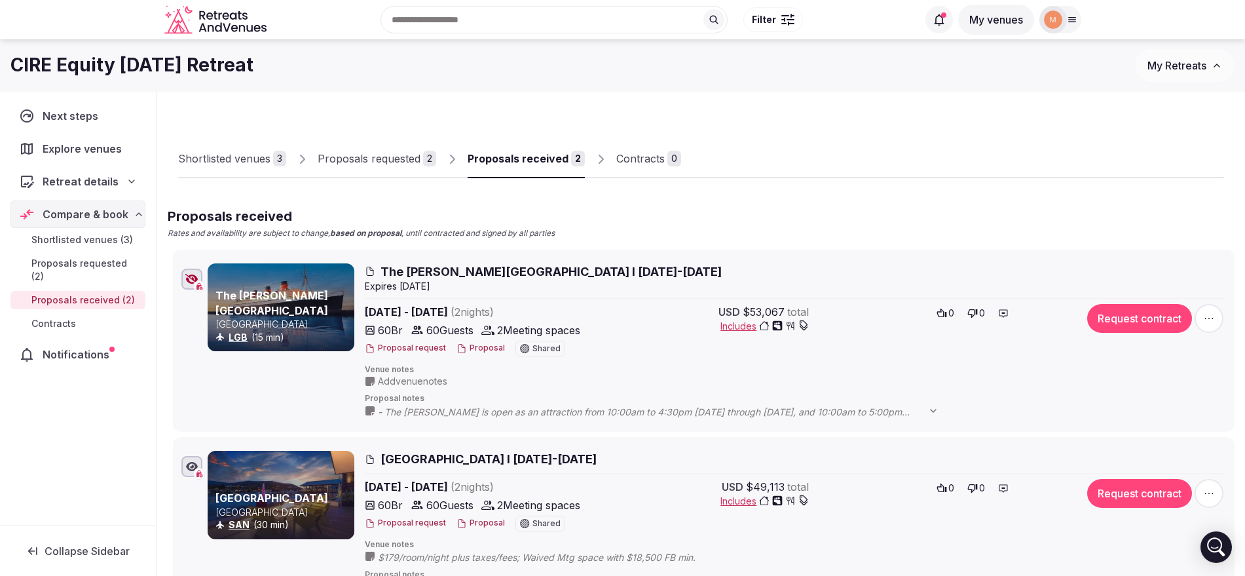
click at [471, 347] on button "Proposal" at bounding box center [481, 348] width 48 height 11
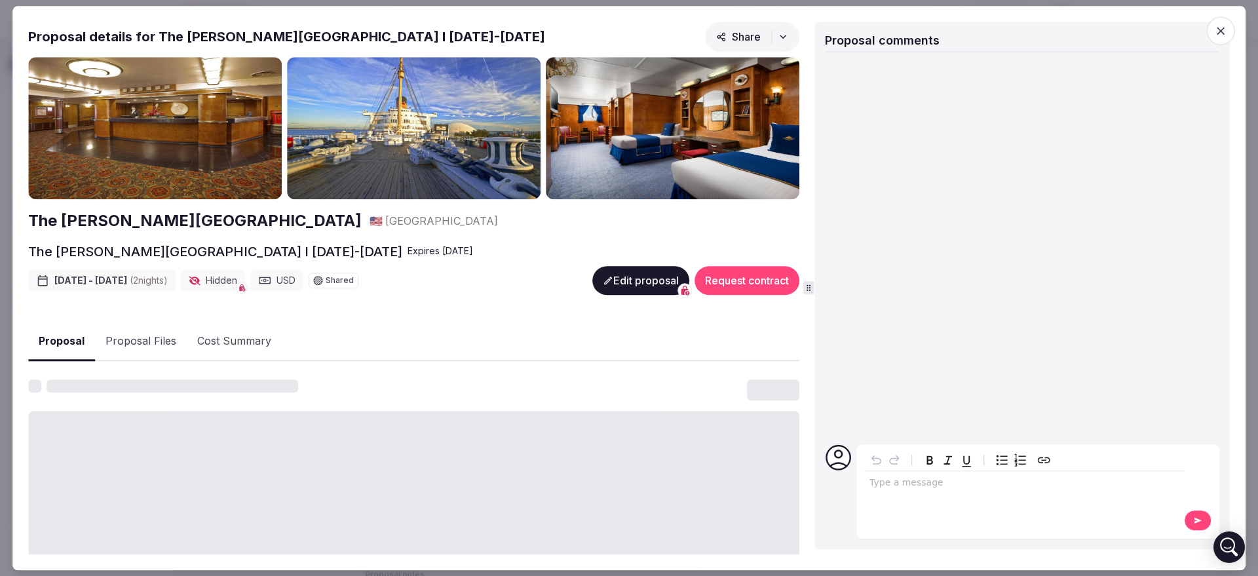
click at [153, 343] on button "Proposal Files" at bounding box center [141, 342] width 92 height 38
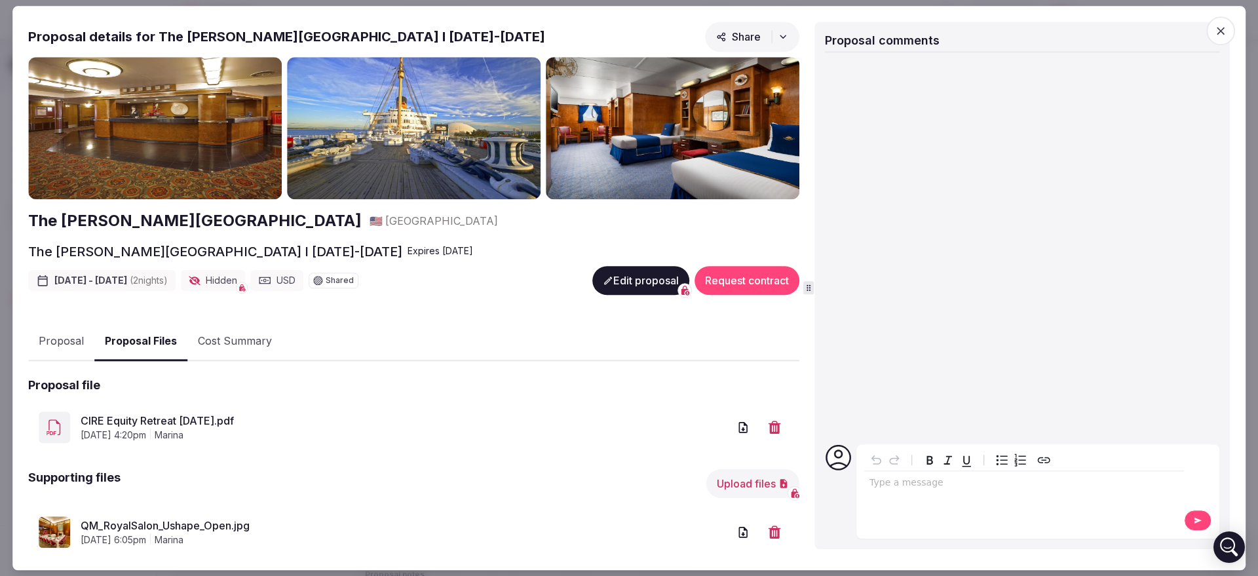
scroll to position [193, 0]
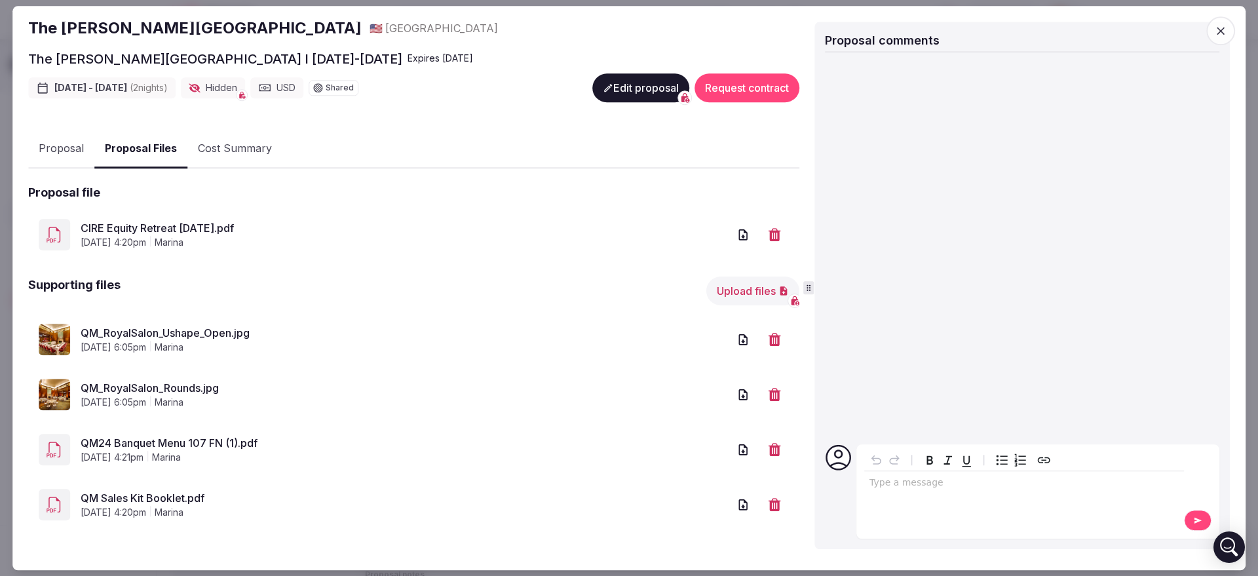
click at [903, 499] on div "Type a message" at bounding box center [1024, 489] width 320 height 81
click at [897, 482] on p "editable markdown" at bounding box center [1023, 482] width 309 height 13
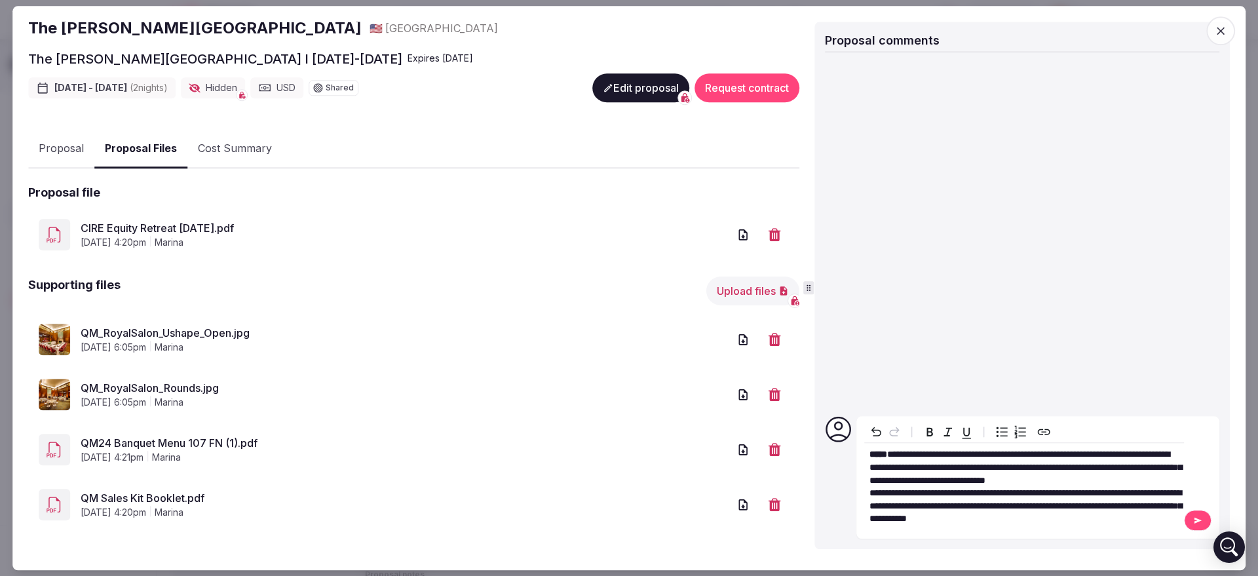
click at [1006, 452] on span "**********" at bounding box center [1025, 467] width 312 height 35
click at [965, 479] on p "**********" at bounding box center [1023, 468] width 309 height 39
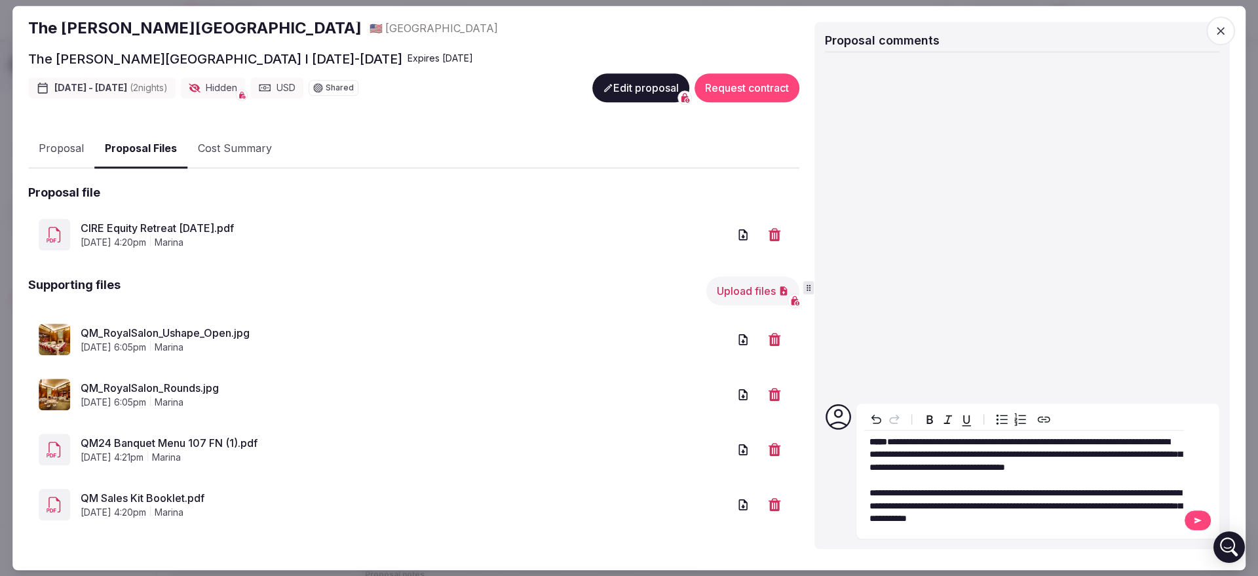
click at [1192, 519] on icon at bounding box center [1197, 520] width 10 height 9
click at [725, 289] on button "Upload files" at bounding box center [752, 290] width 93 height 29
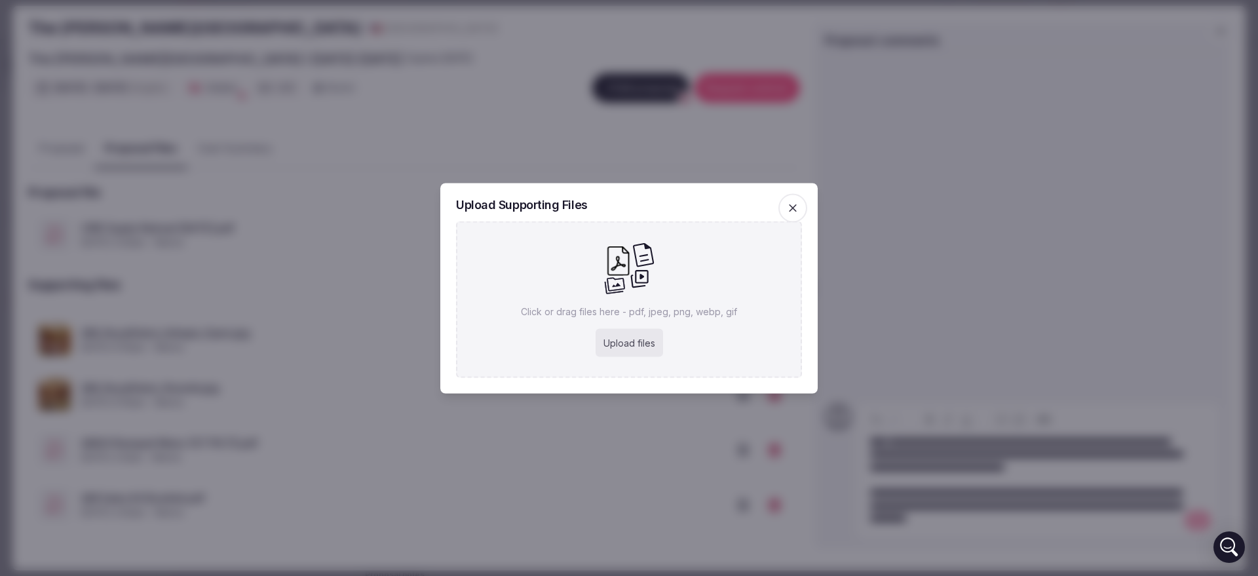
click at [642, 334] on div "Upload files" at bounding box center [628, 342] width 67 height 29
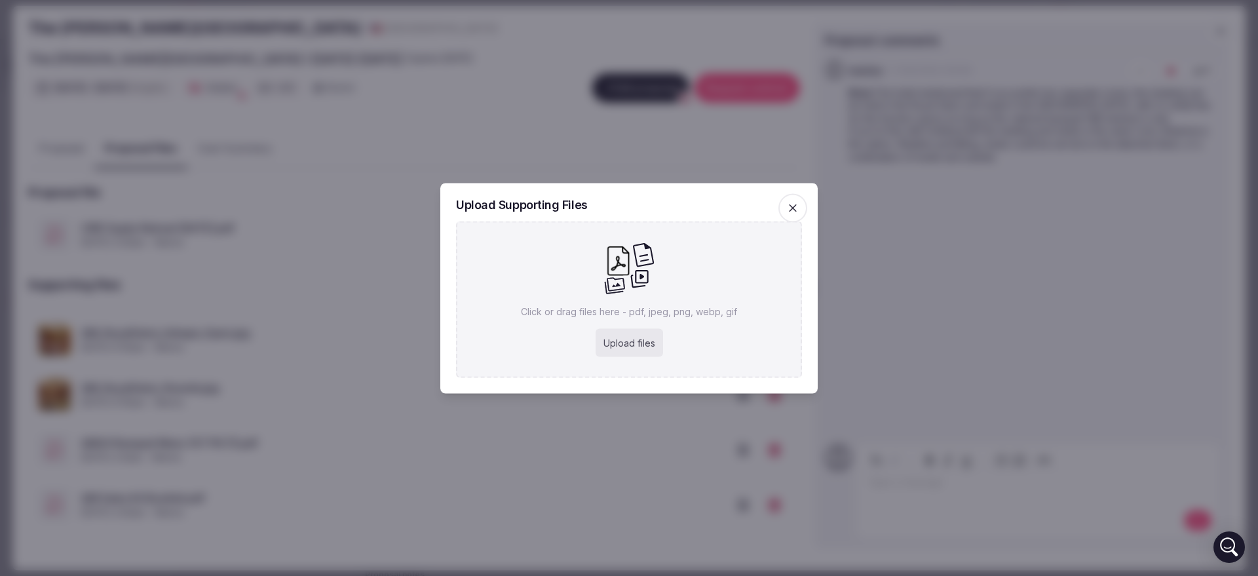
type input "**********"
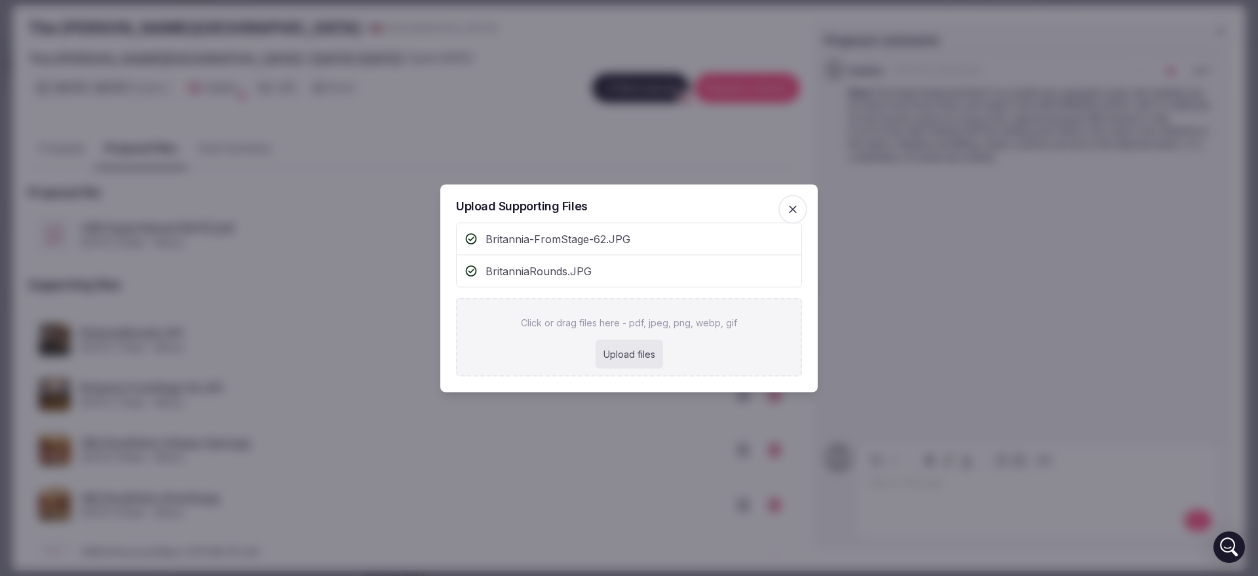
click at [714, 87] on div at bounding box center [629, 288] width 1258 height 576
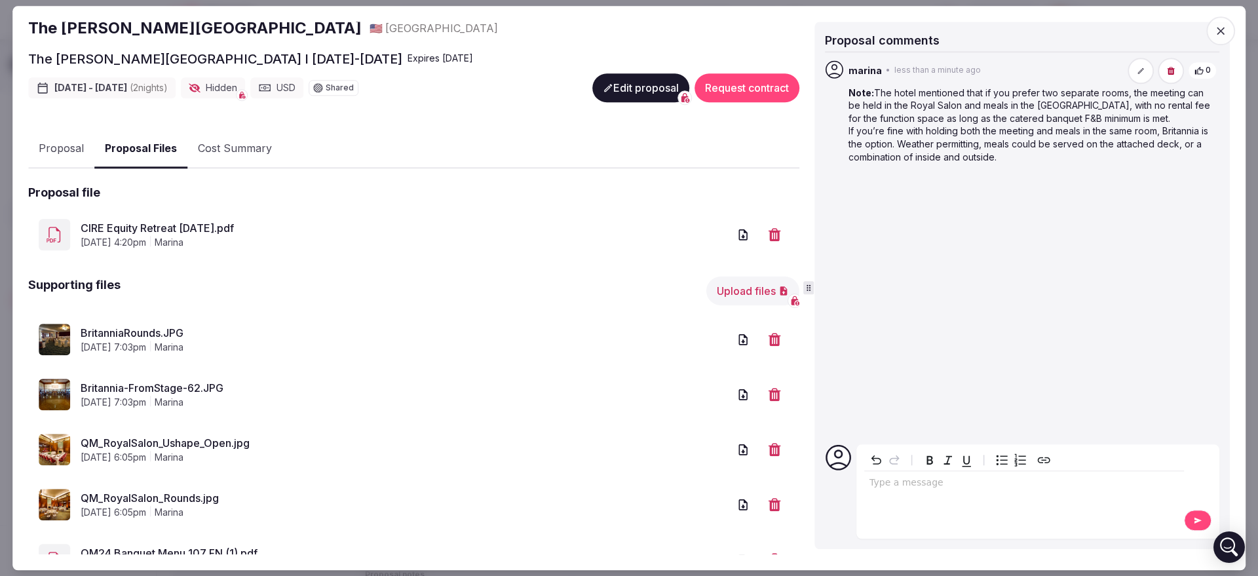
click at [1217, 28] on icon "button" at bounding box center [1220, 30] width 13 height 13
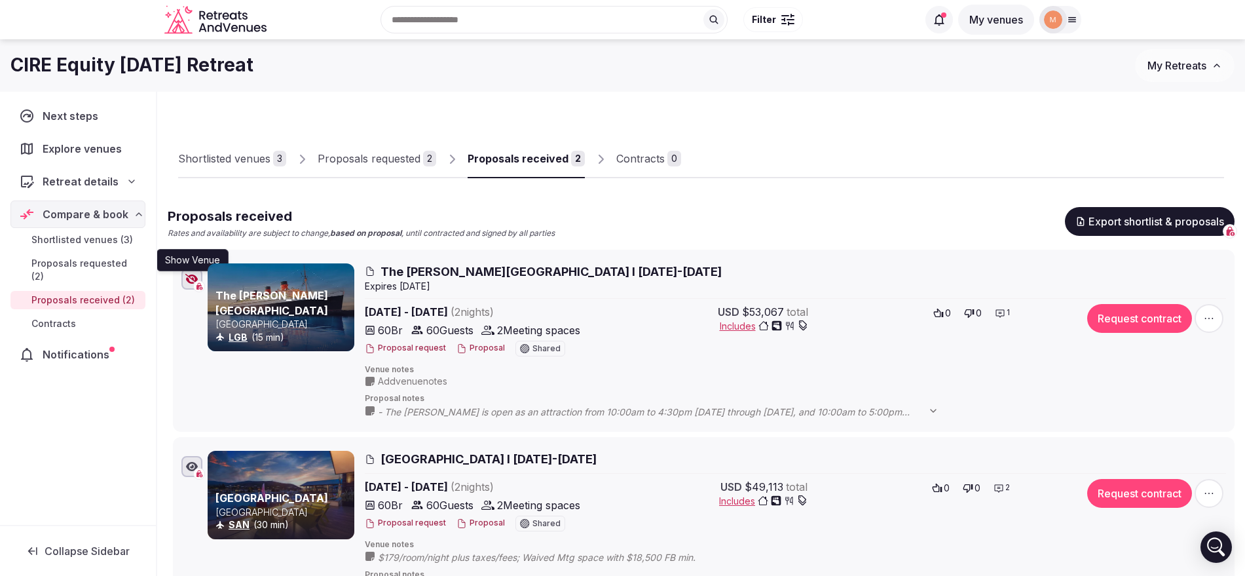
click at [193, 274] on icon "button" at bounding box center [191, 279] width 13 height 10
click at [190, 284] on div at bounding box center [191, 279] width 21 height 21
click at [479, 346] on button "Proposal" at bounding box center [481, 348] width 48 height 11
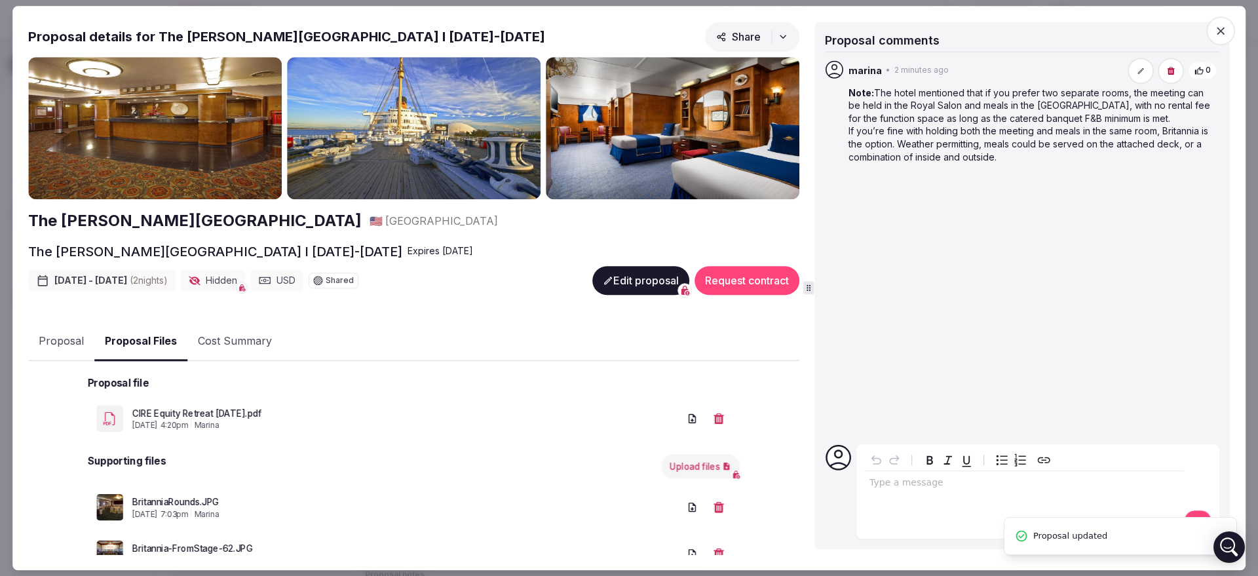
click at [157, 341] on button "Proposal Files" at bounding box center [140, 341] width 93 height 39
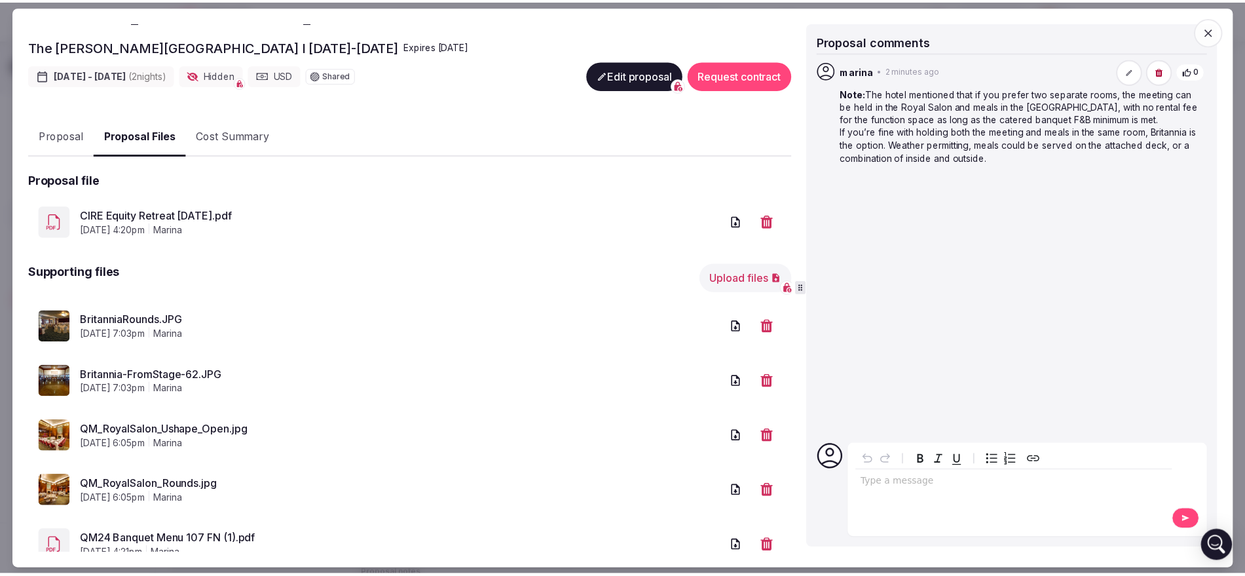
scroll to position [216, 0]
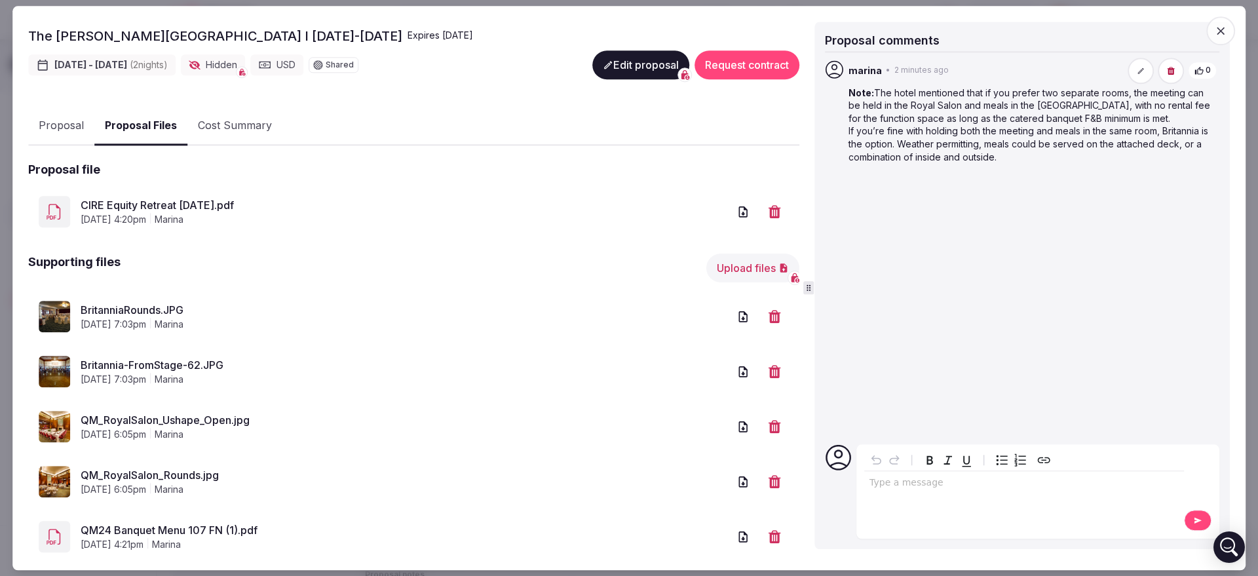
click at [1219, 35] on icon "button" at bounding box center [1220, 30] width 13 height 13
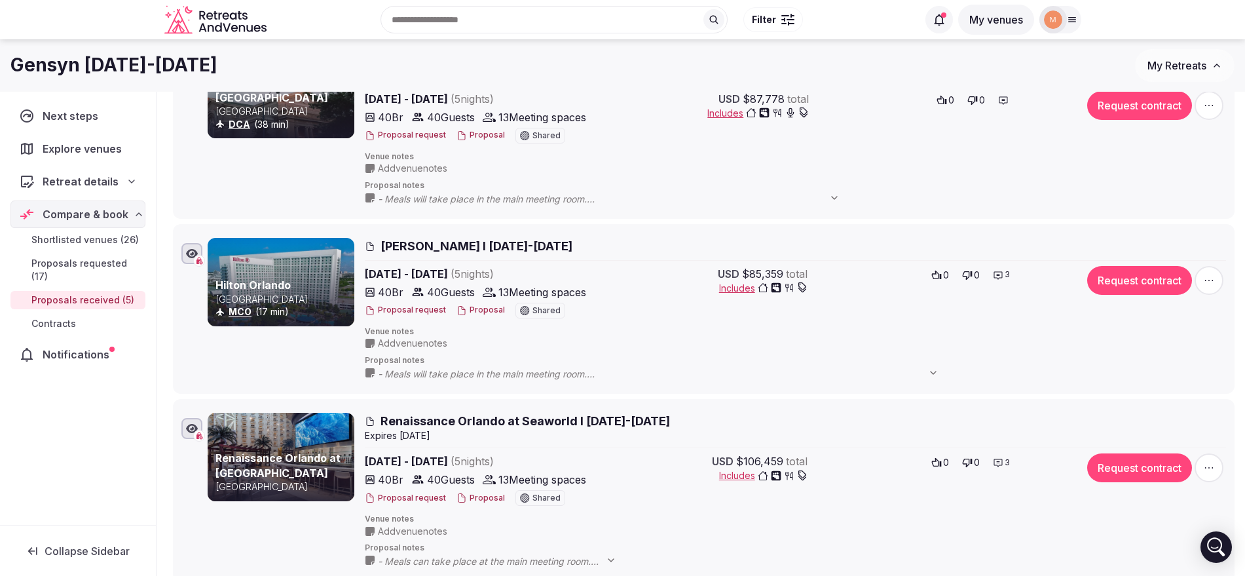
scroll to position [88, 0]
